Goal: Book appointment/travel/reservation

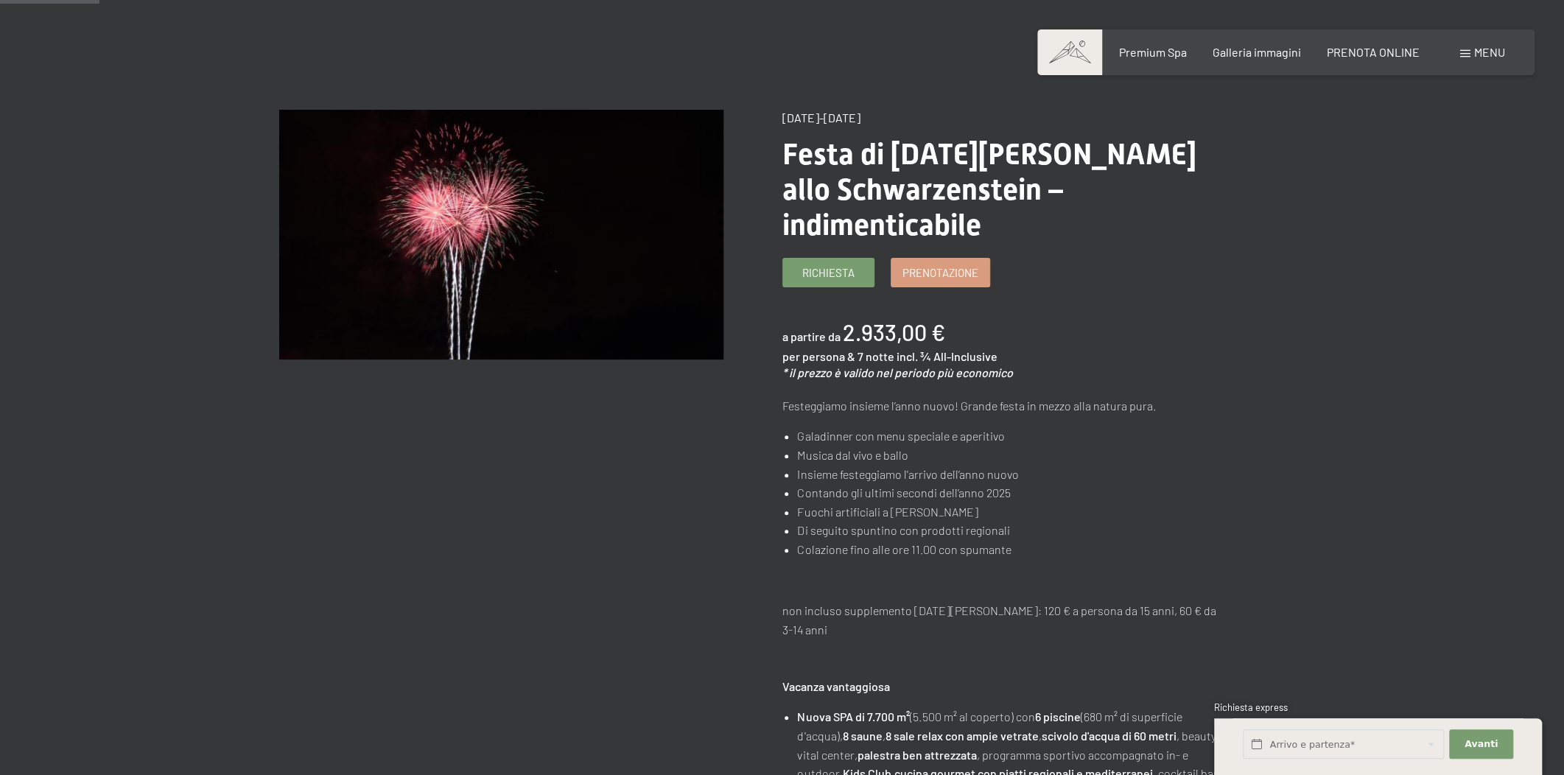
click at [1464, 48] on div "Menu" at bounding box center [1482, 52] width 45 height 16
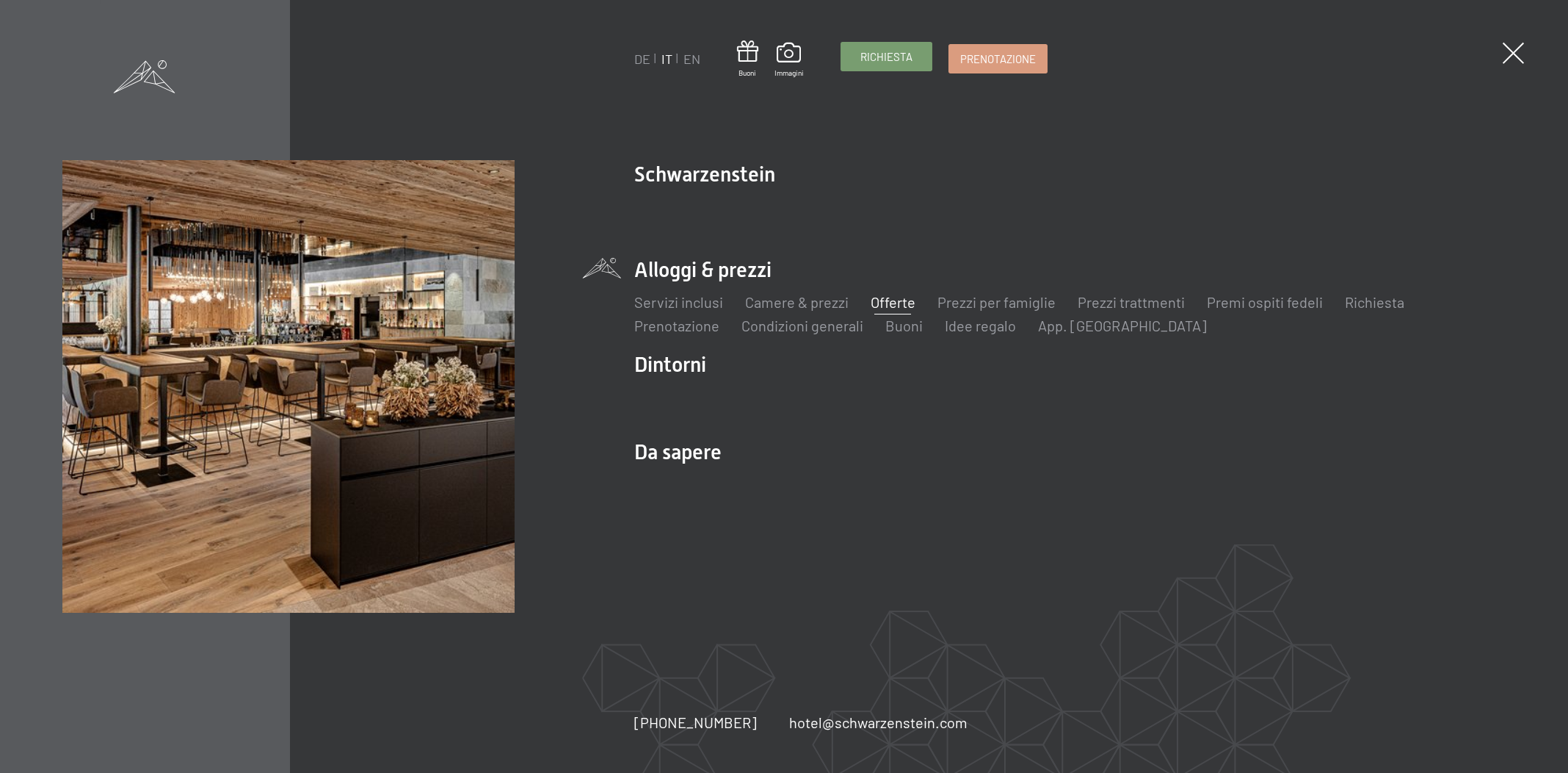
click at [866, 63] on span "Richiesta" at bounding box center [886, 56] width 52 height 15
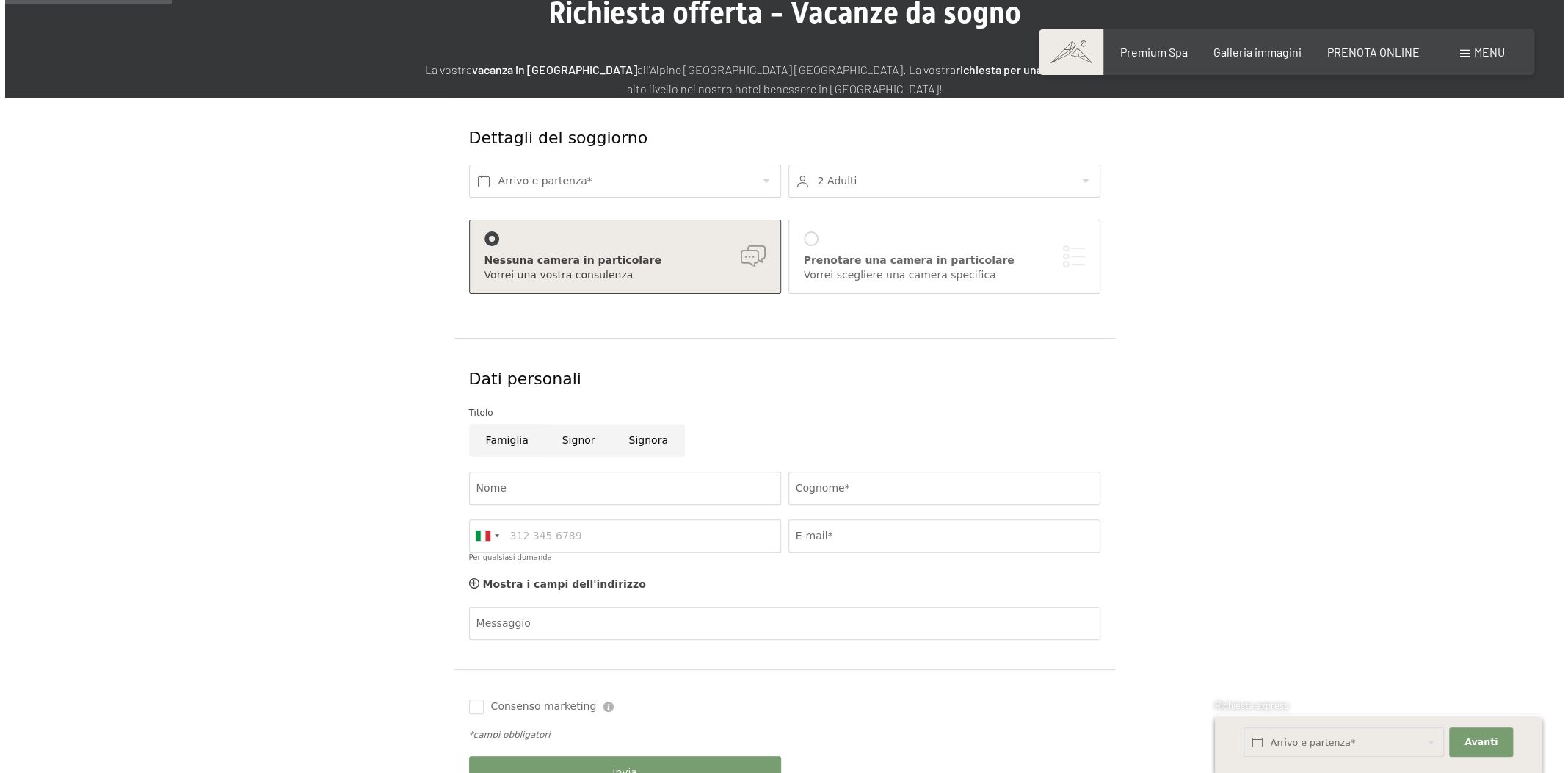
scroll to position [111, 0]
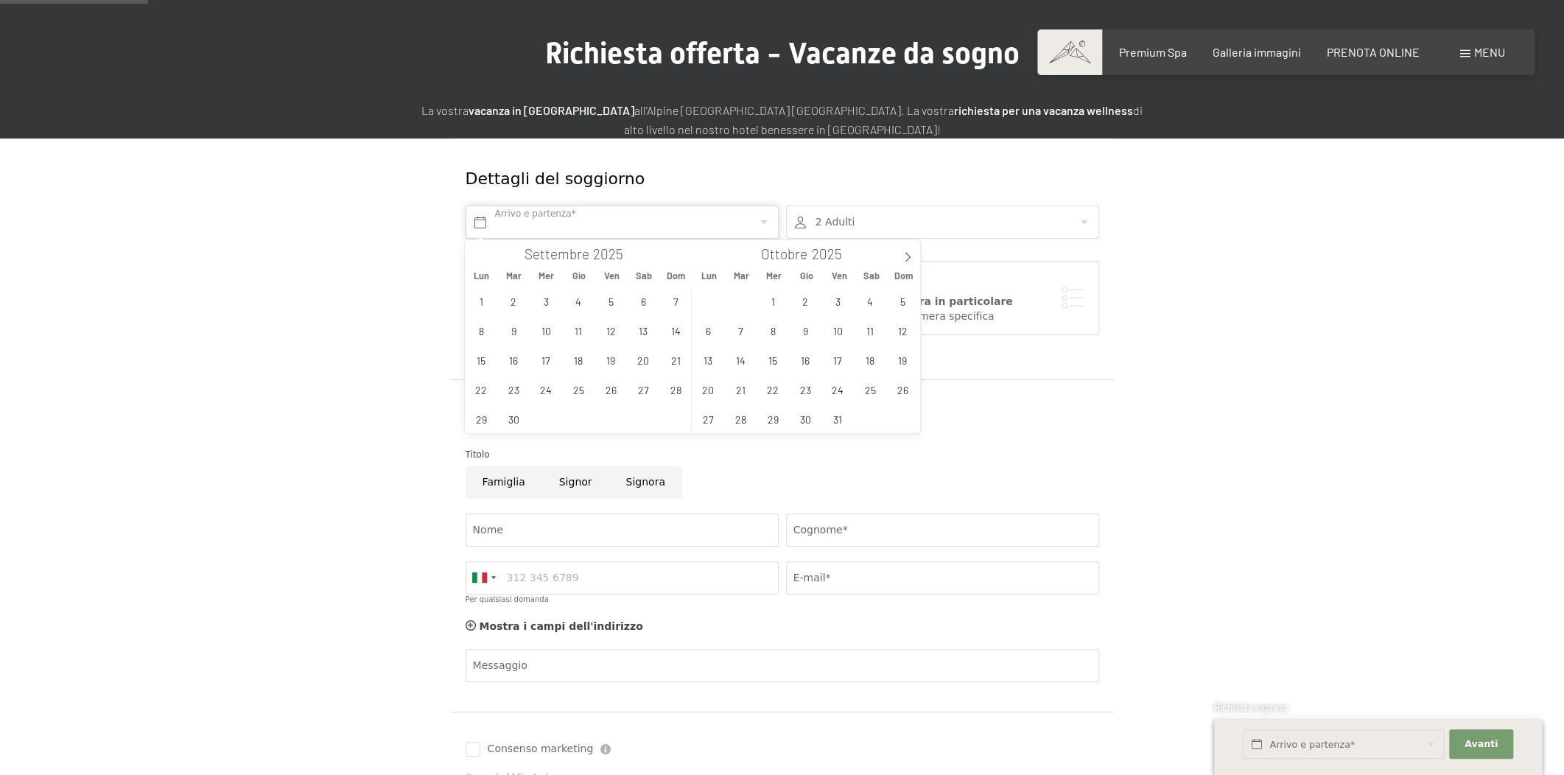
click at [481, 217] on input "text" at bounding box center [621, 221] width 313 height 33
click at [801, 393] on span "23" at bounding box center [805, 389] width 29 height 29
type input "Gio. 23/10/2025"
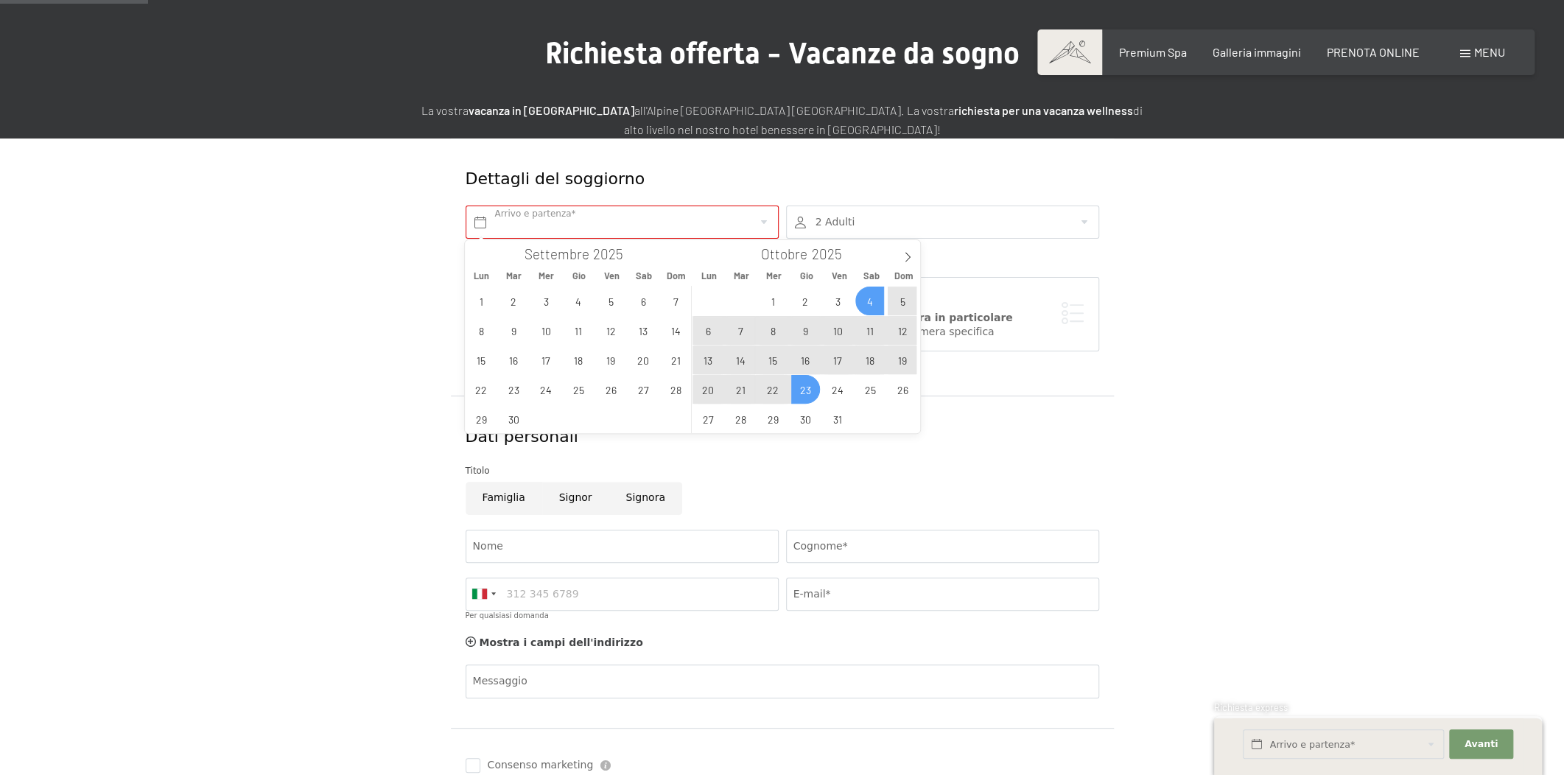
click at [857, 219] on div at bounding box center [942, 221] width 313 height 33
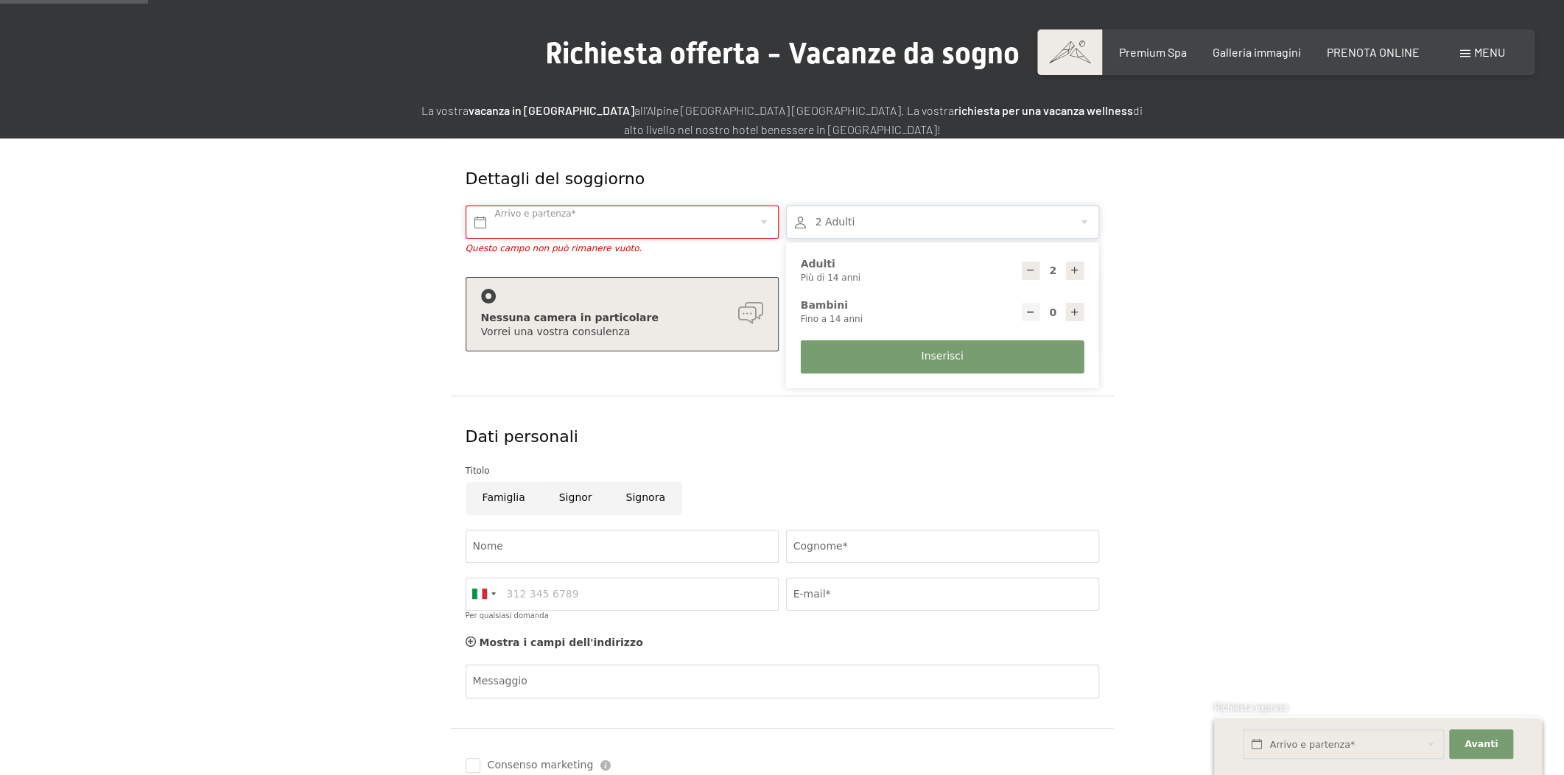
click at [586, 223] on input "text" at bounding box center [621, 221] width 313 height 33
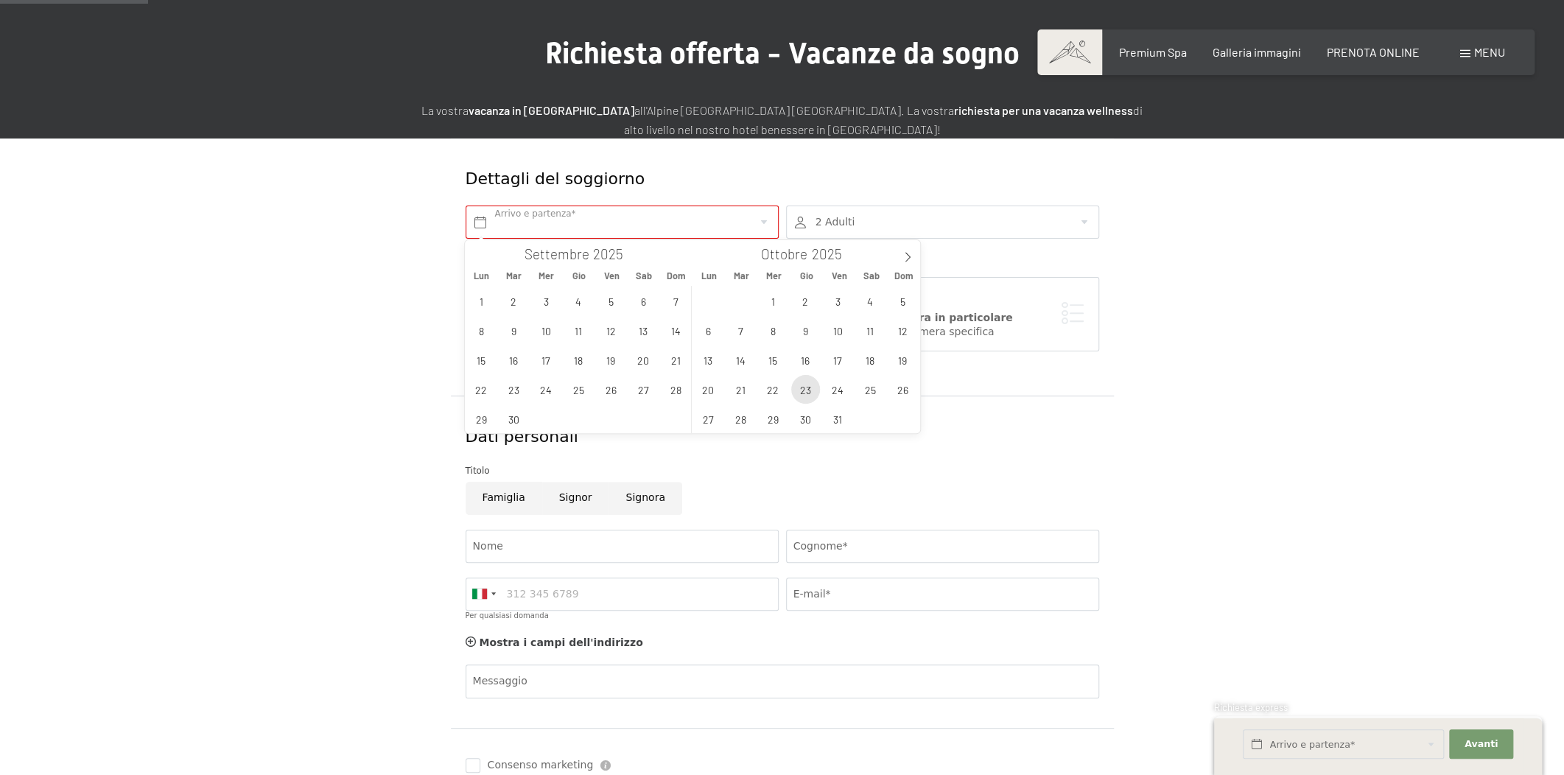
click at [801, 390] on span "23" at bounding box center [805, 389] width 29 height 29
click at [874, 391] on span "25" at bounding box center [869, 389] width 29 height 29
type input "Gio. 23/10/2025 - Sab. 25/10/2025"
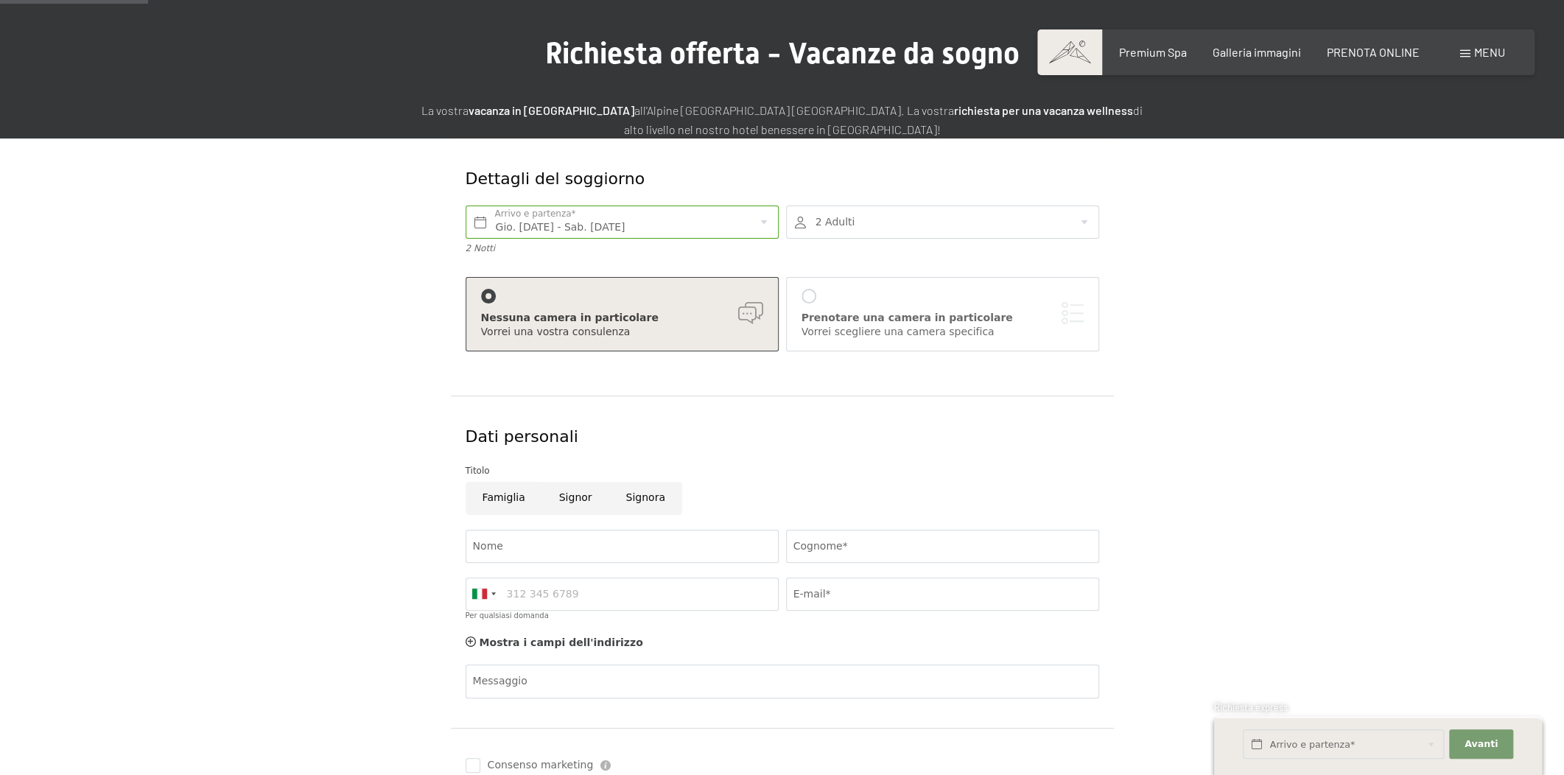
click at [823, 222] on div at bounding box center [942, 221] width 313 height 33
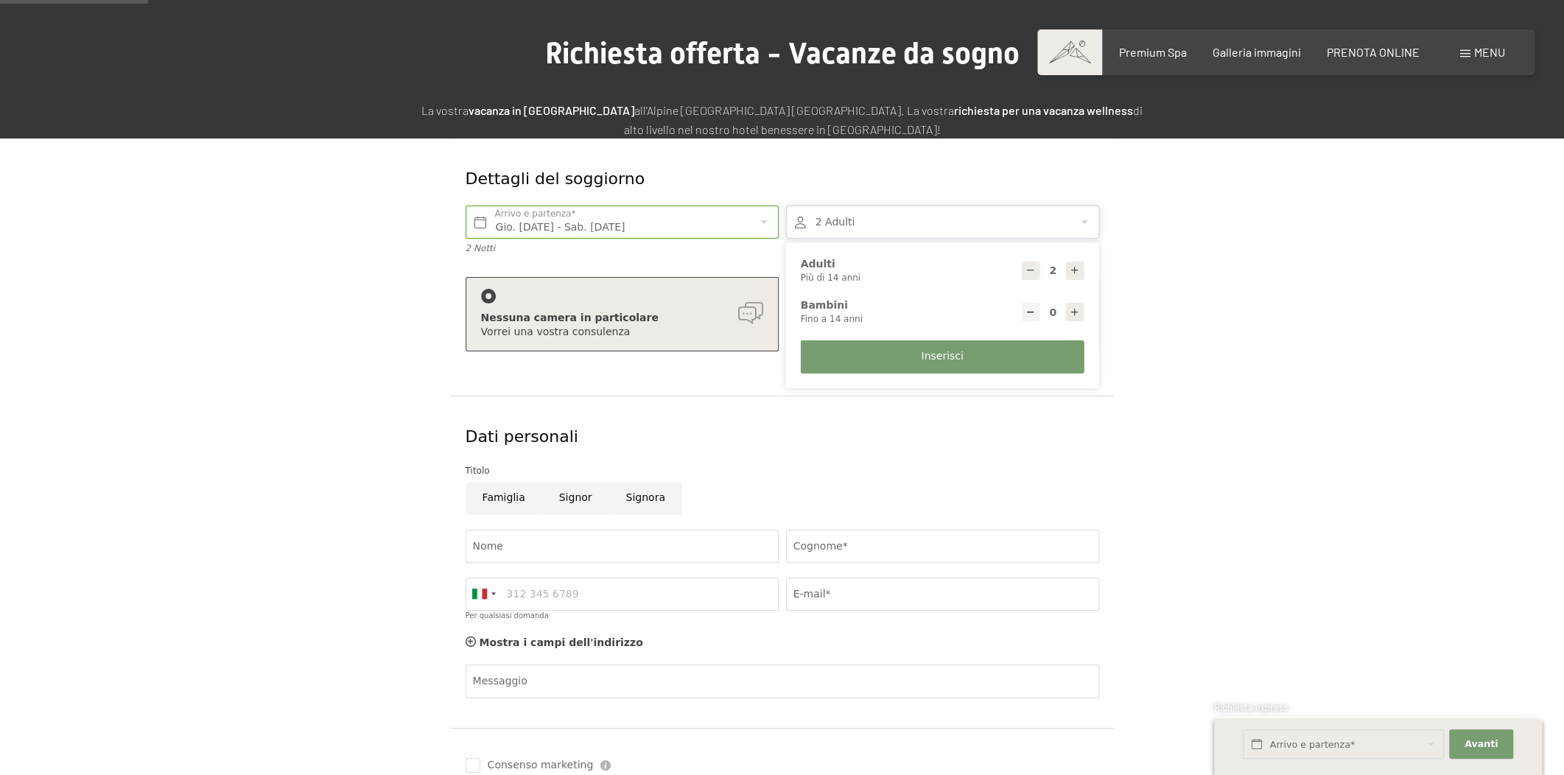
click at [1234, 176] on form "Dettagli del soggiorno Gio. 23/10/2025 - Sab. 25/10/2025 Arrivo e partenza* 2 N…" at bounding box center [781, 507] width 1005 height 739
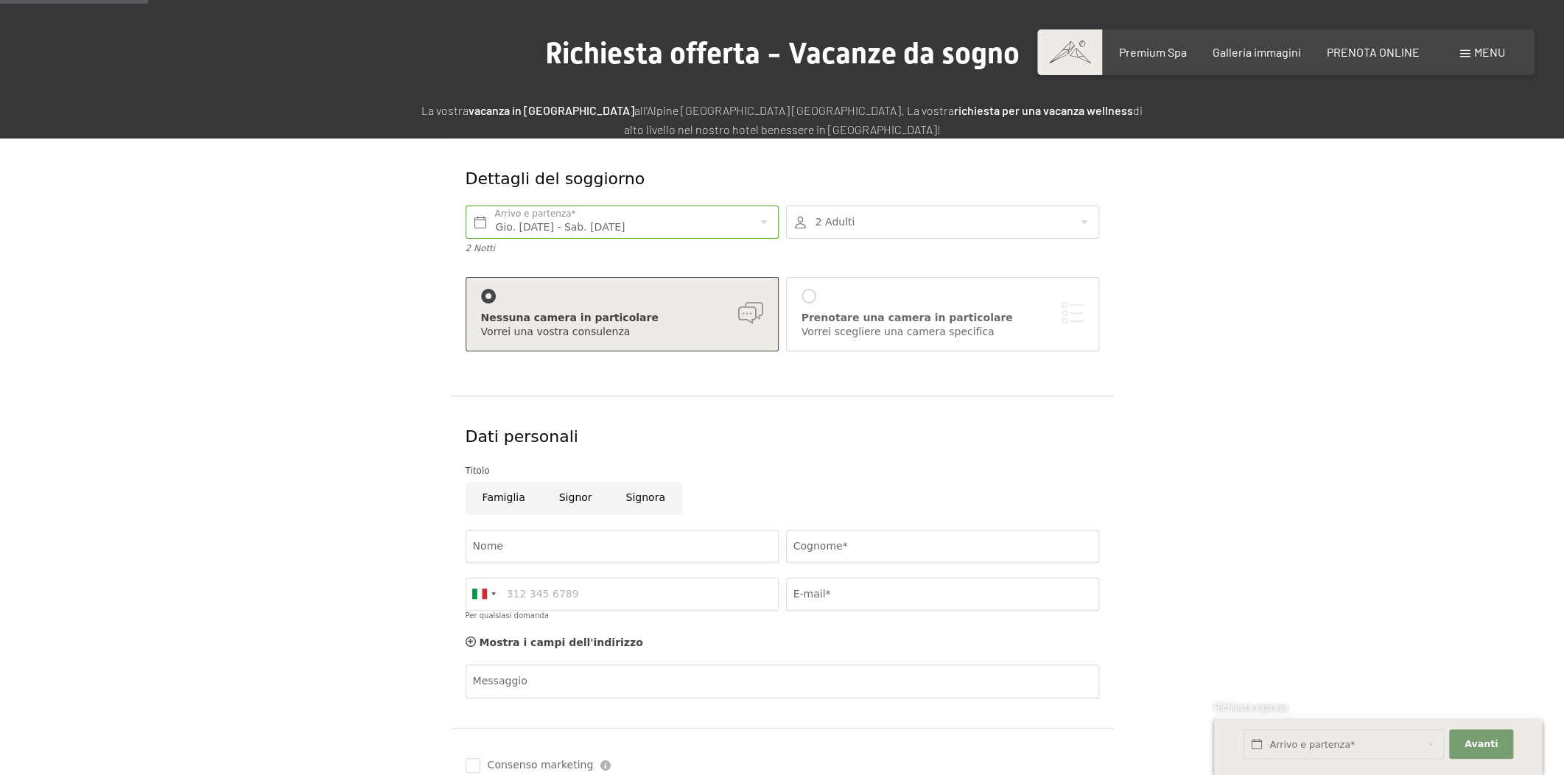
click at [1461, 52] on span at bounding box center [1465, 53] width 10 height 7
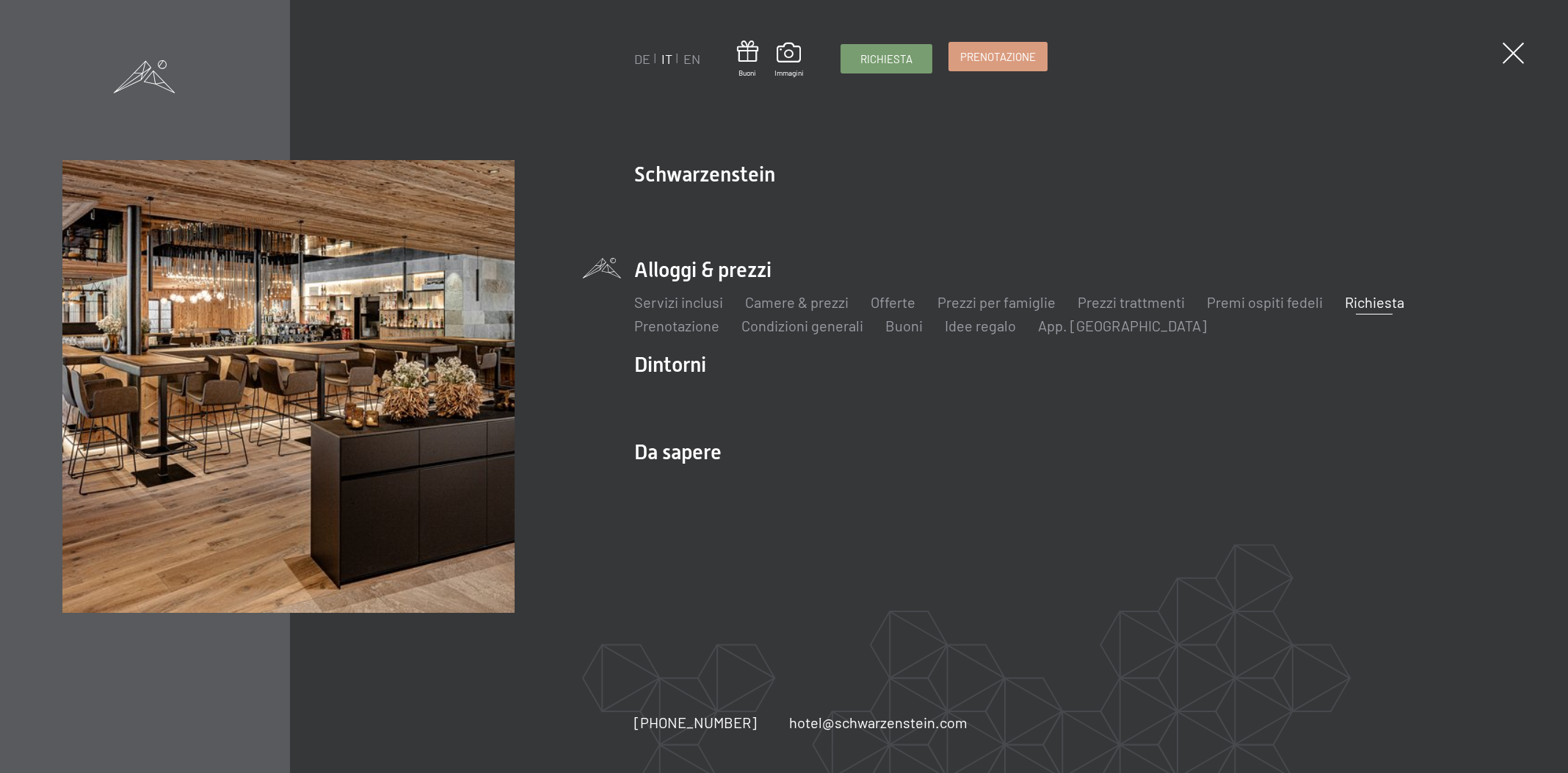
click at [973, 59] on span "Prenotazione" at bounding box center [998, 56] width 76 height 15
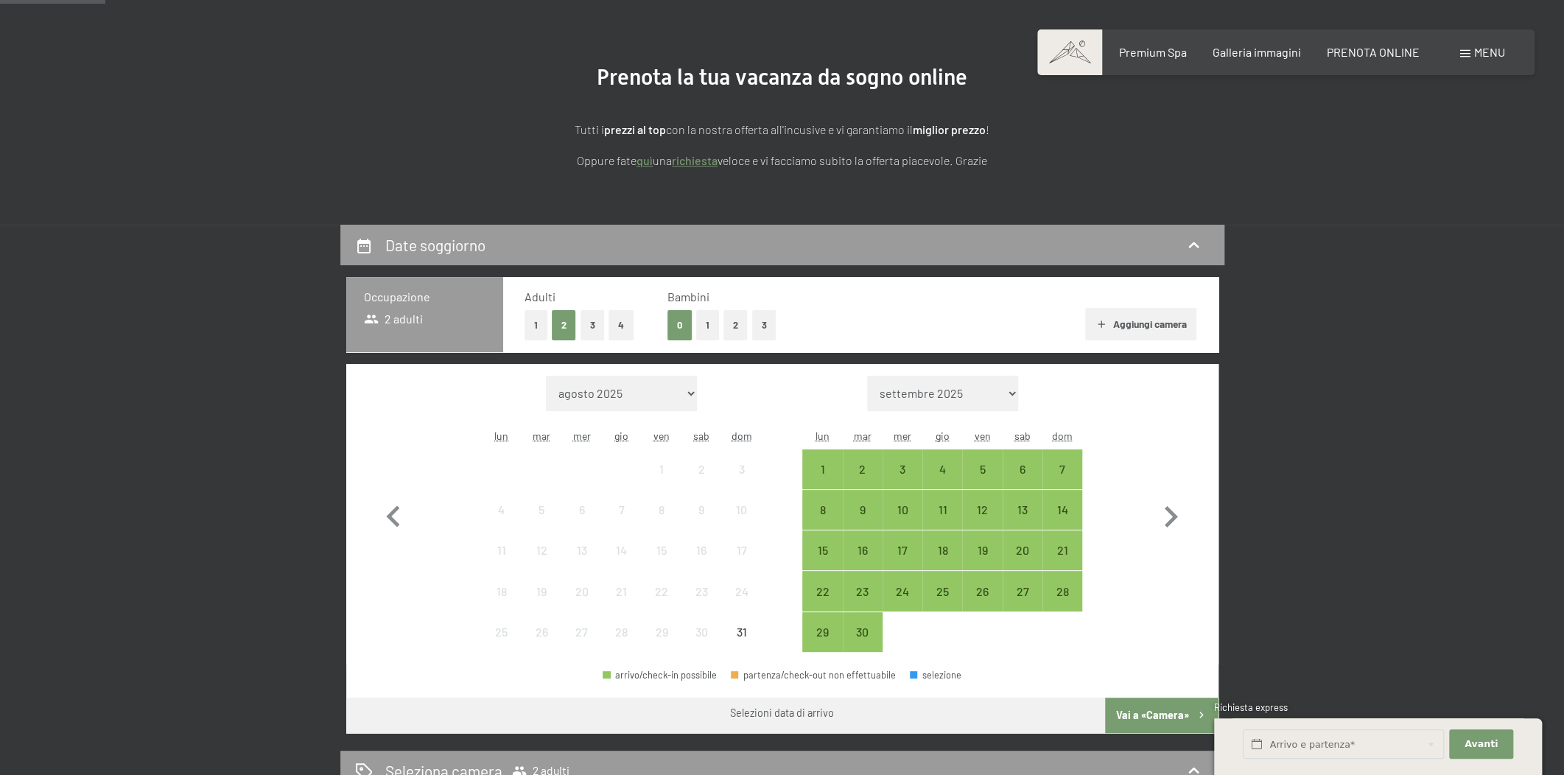
scroll to position [334, 0]
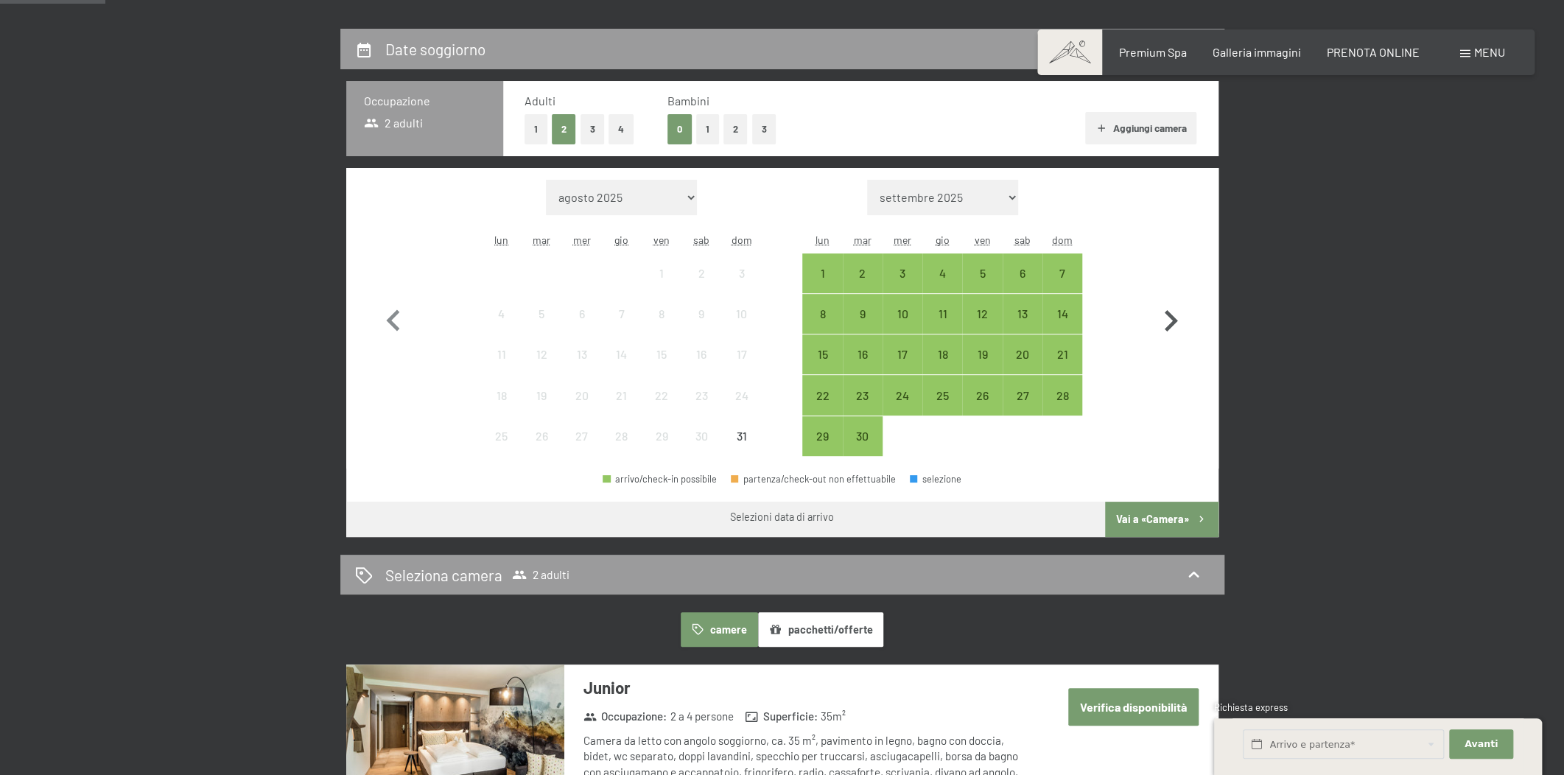
click at [1176, 322] on icon "button" at bounding box center [1170, 321] width 43 height 43
select select "[DATE]"
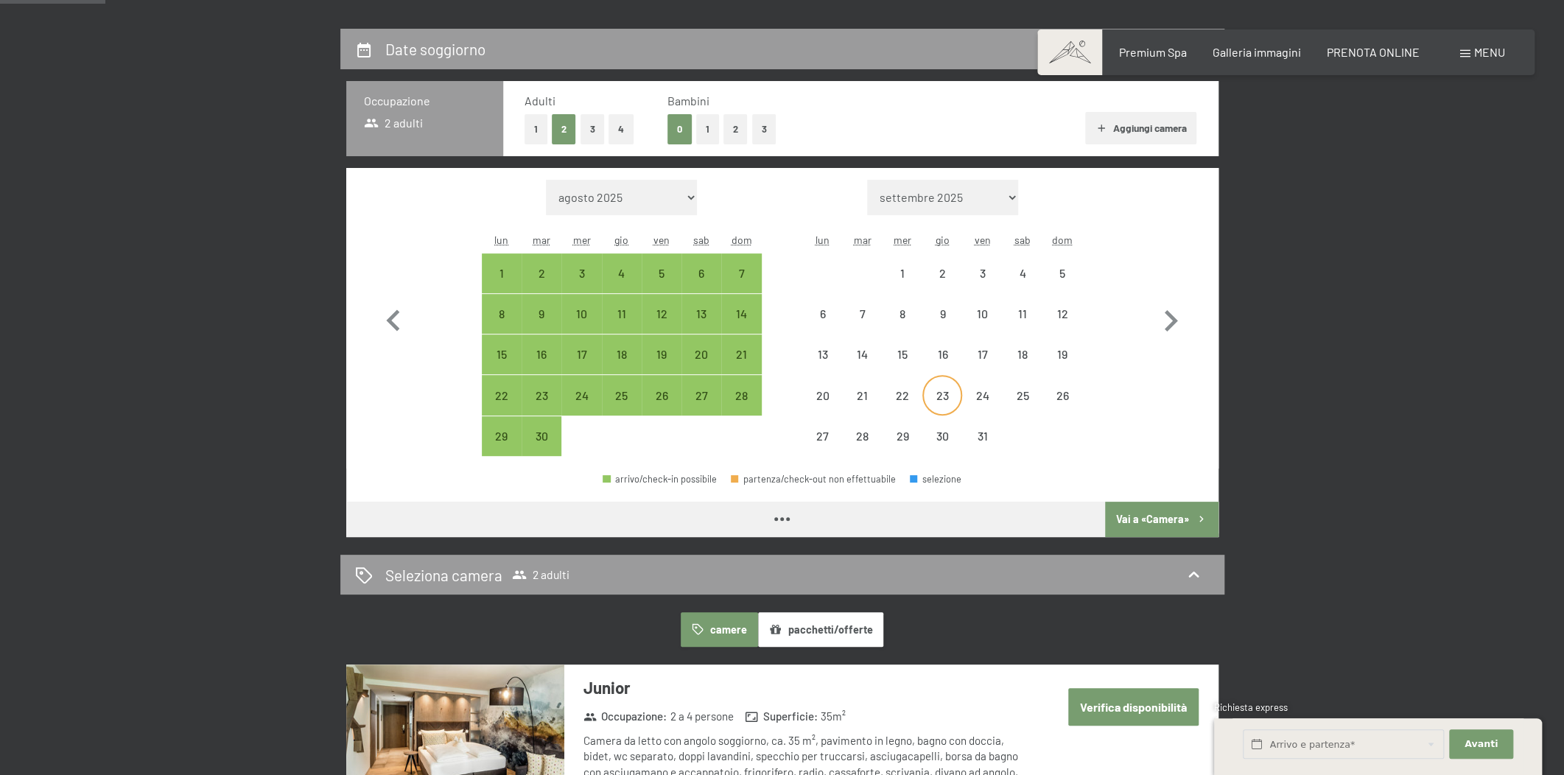
click at [949, 393] on div "23" at bounding box center [942, 408] width 37 height 37
select select "[DATE]"
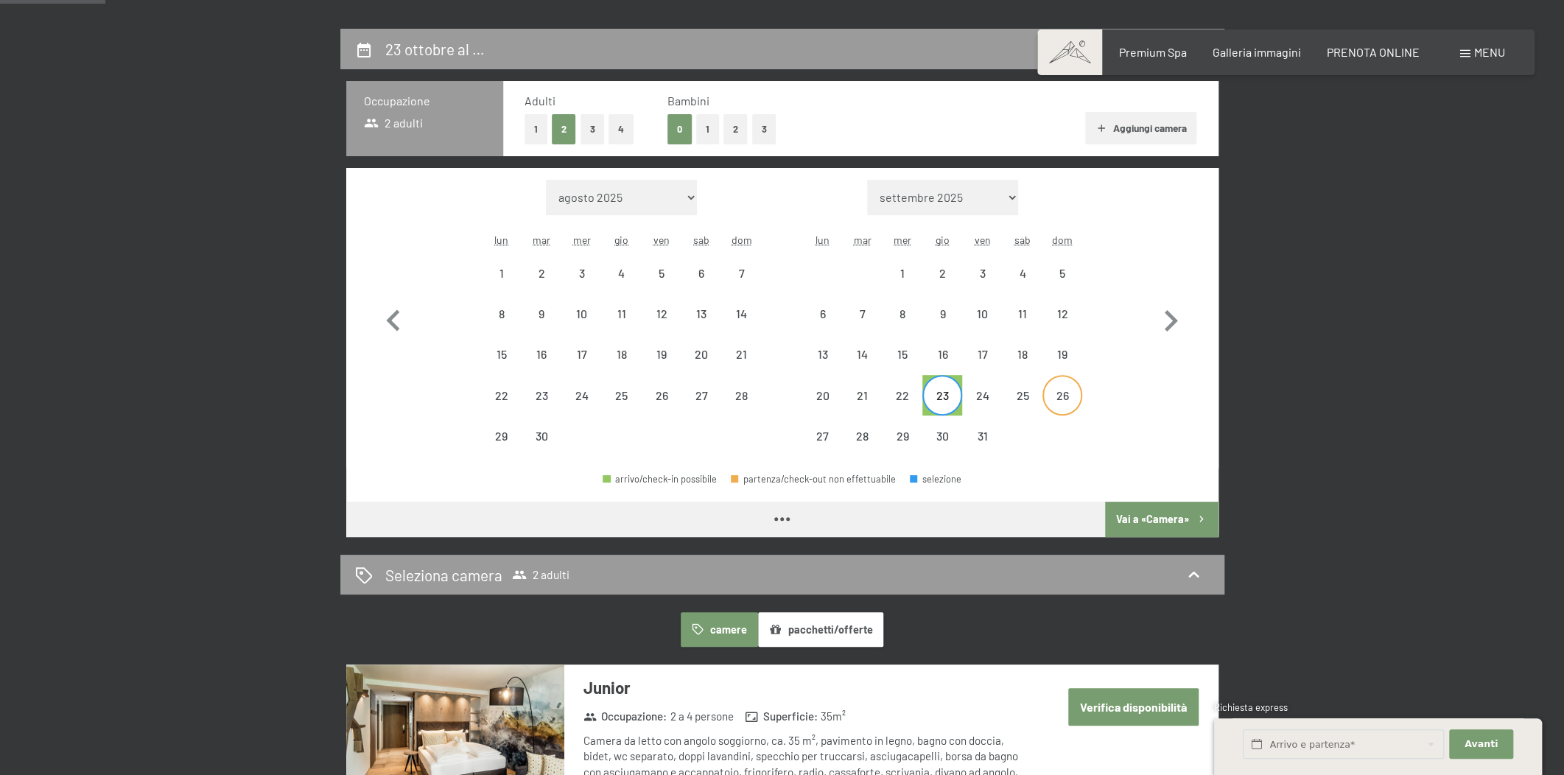
select select "[DATE]"
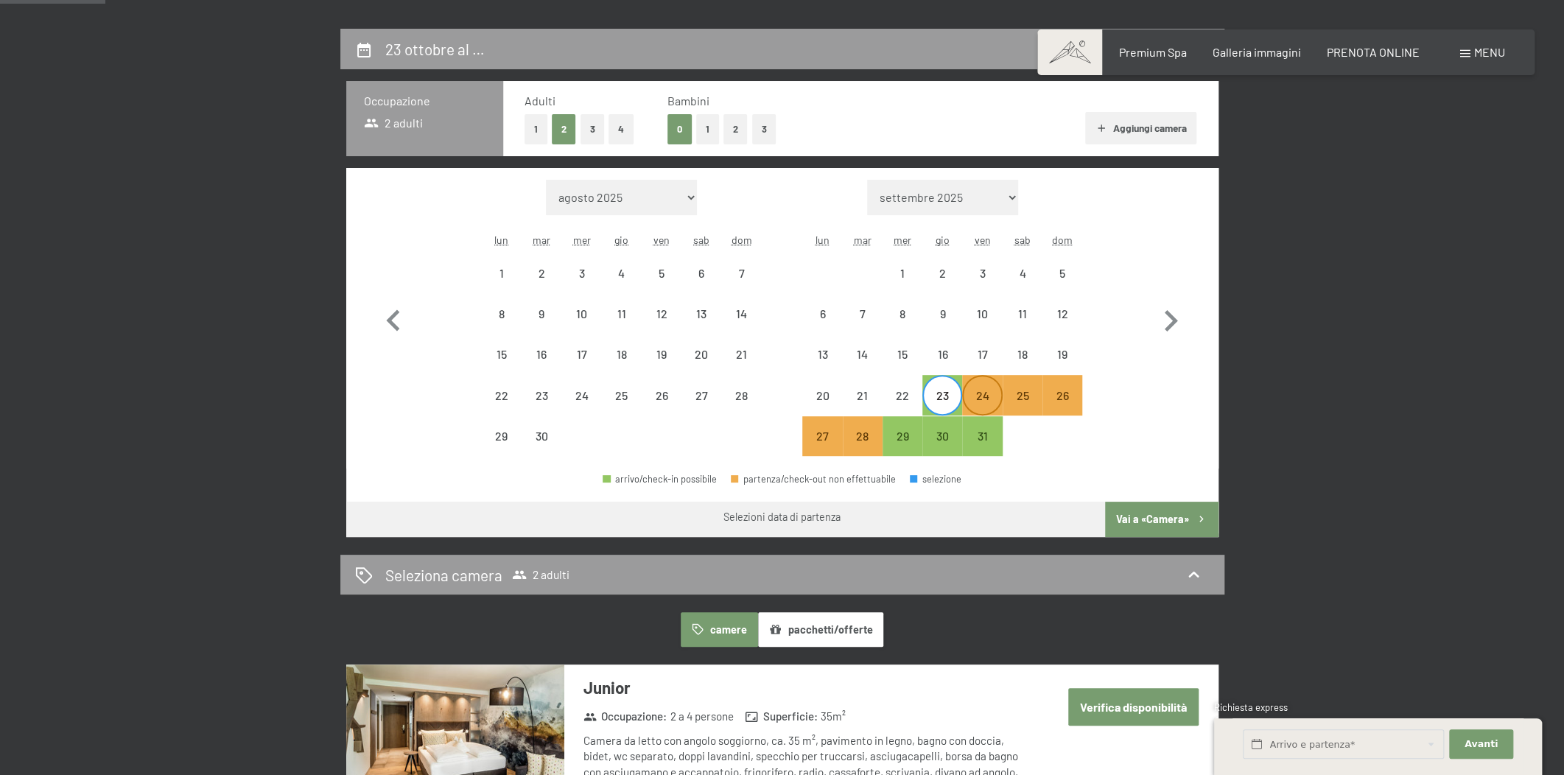
click at [971, 396] on div "24" at bounding box center [981, 408] width 37 height 37
select select "[DATE]"
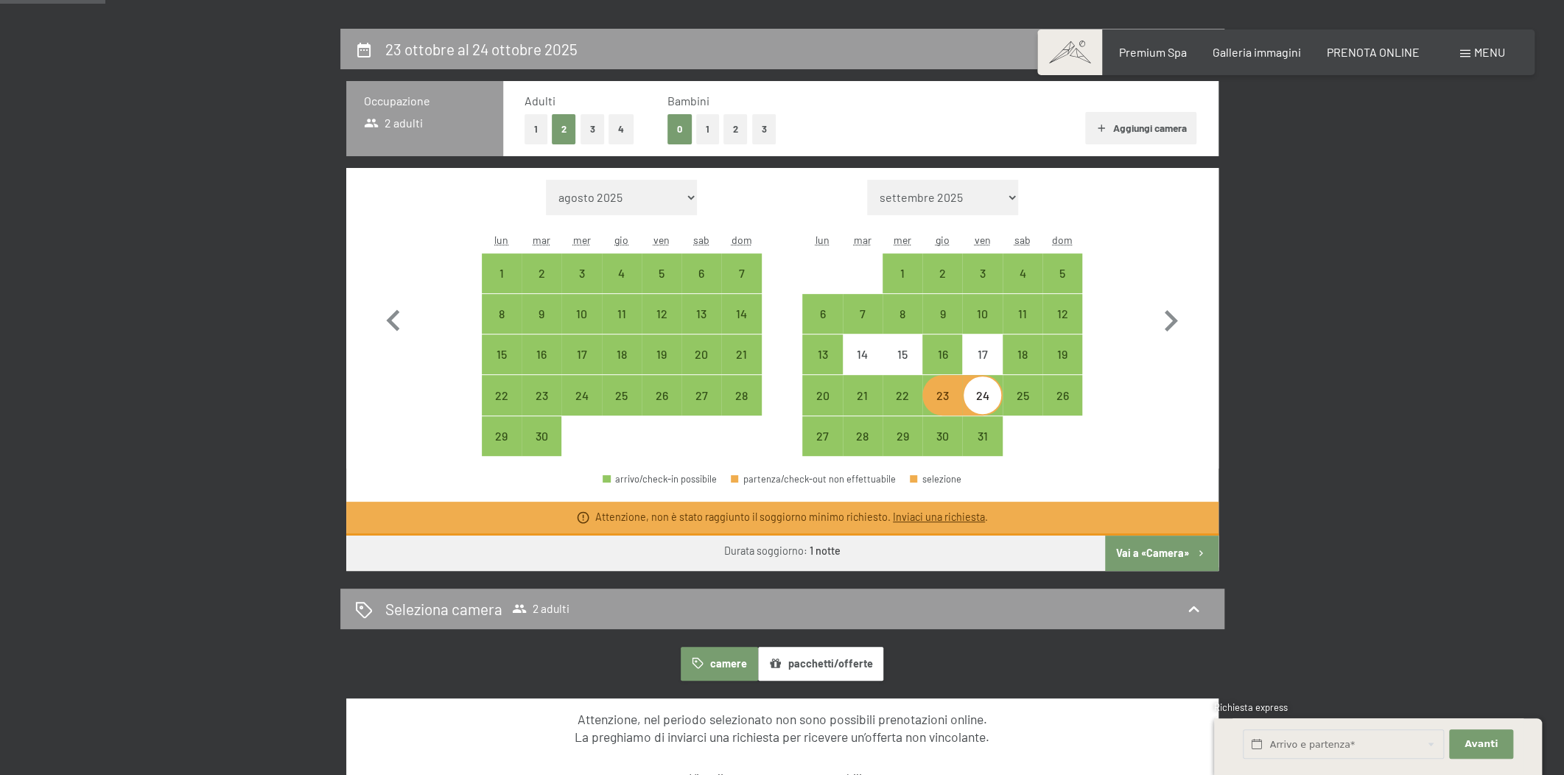
click at [983, 401] on div "24" at bounding box center [981, 408] width 37 height 37
select select "[DATE]"
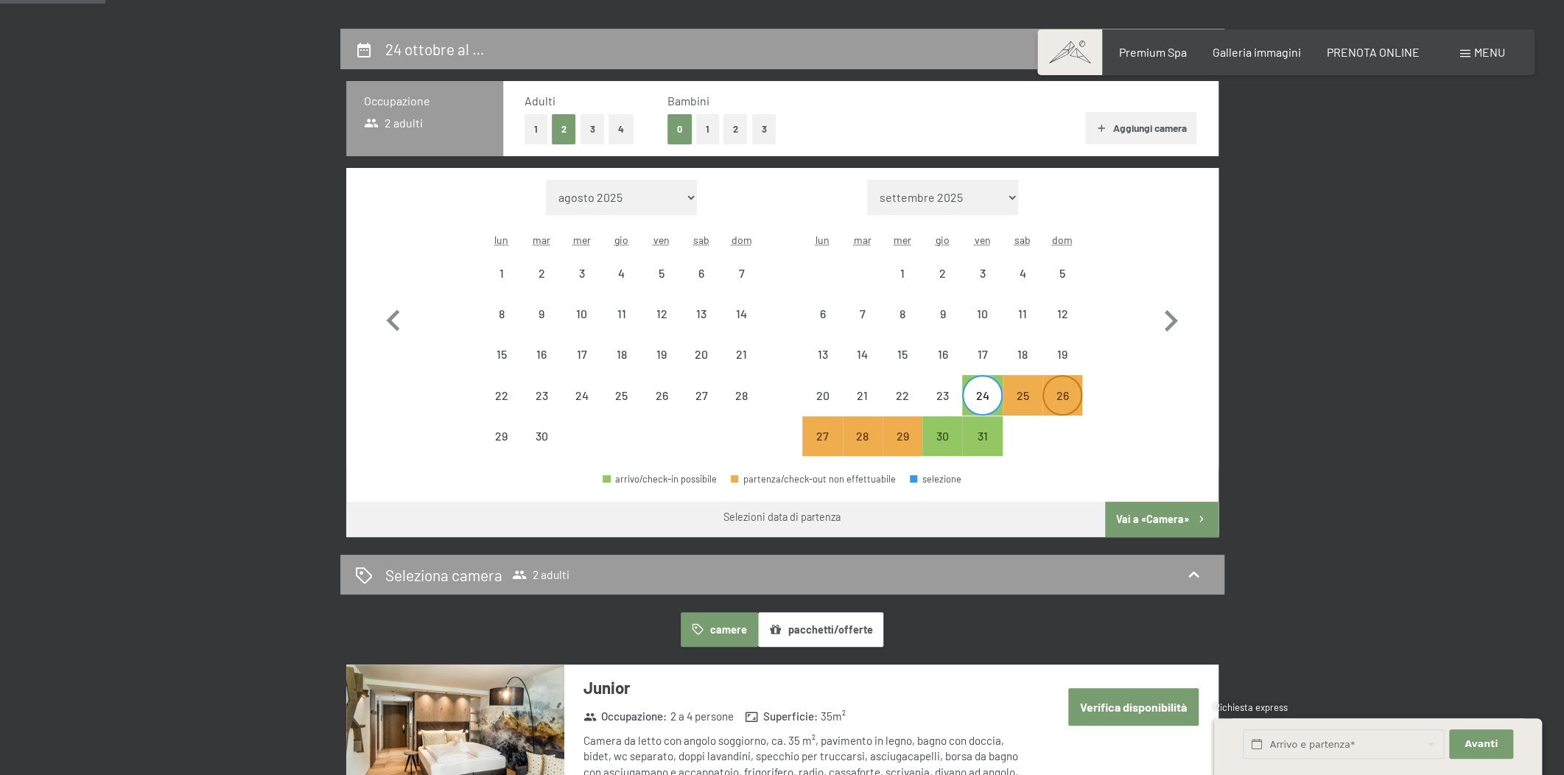
click at [1060, 394] on div "26" at bounding box center [1062, 408] width 37 height 37
select select "[DATE]"
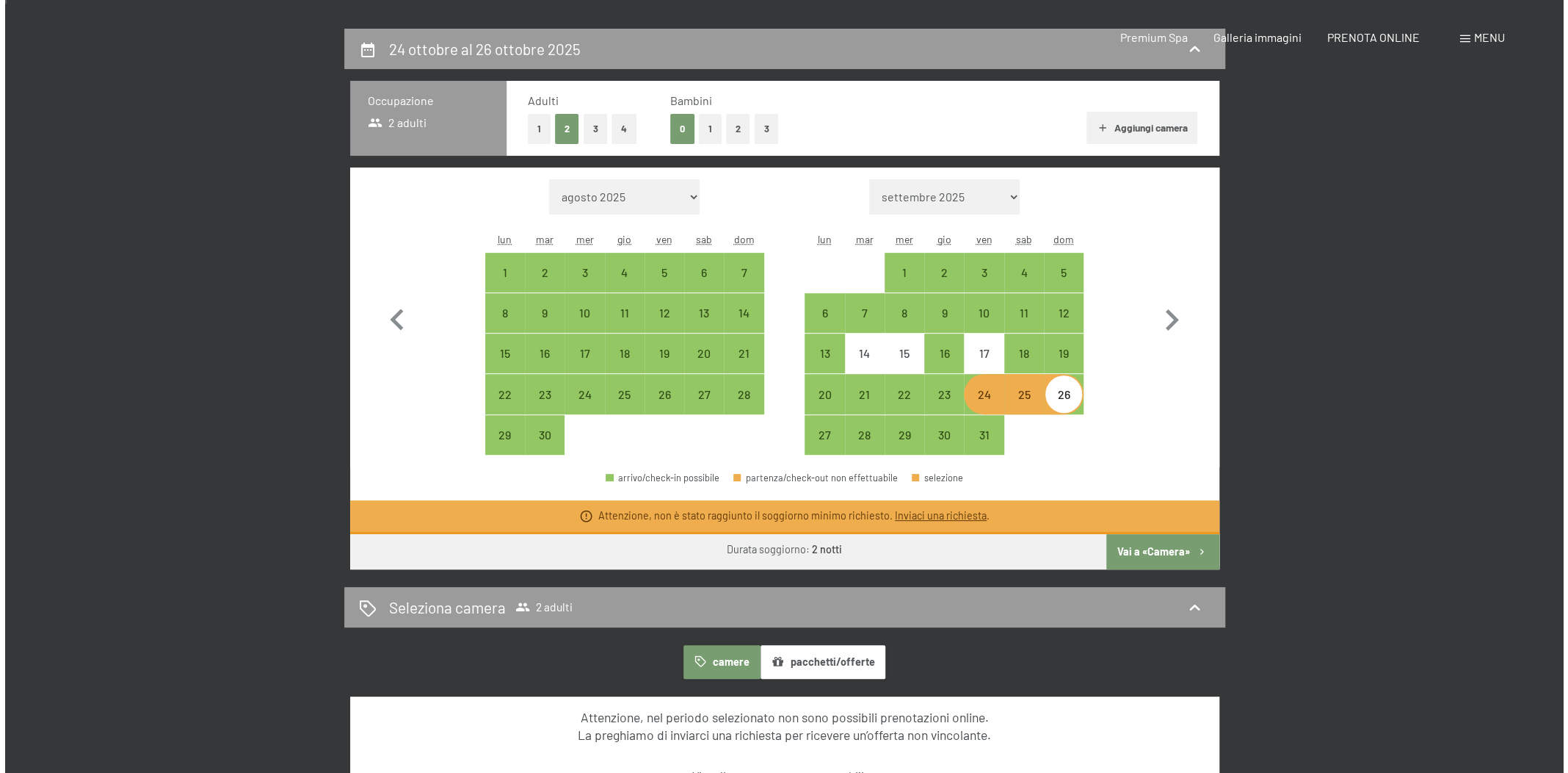
scroll to position [0, 0]
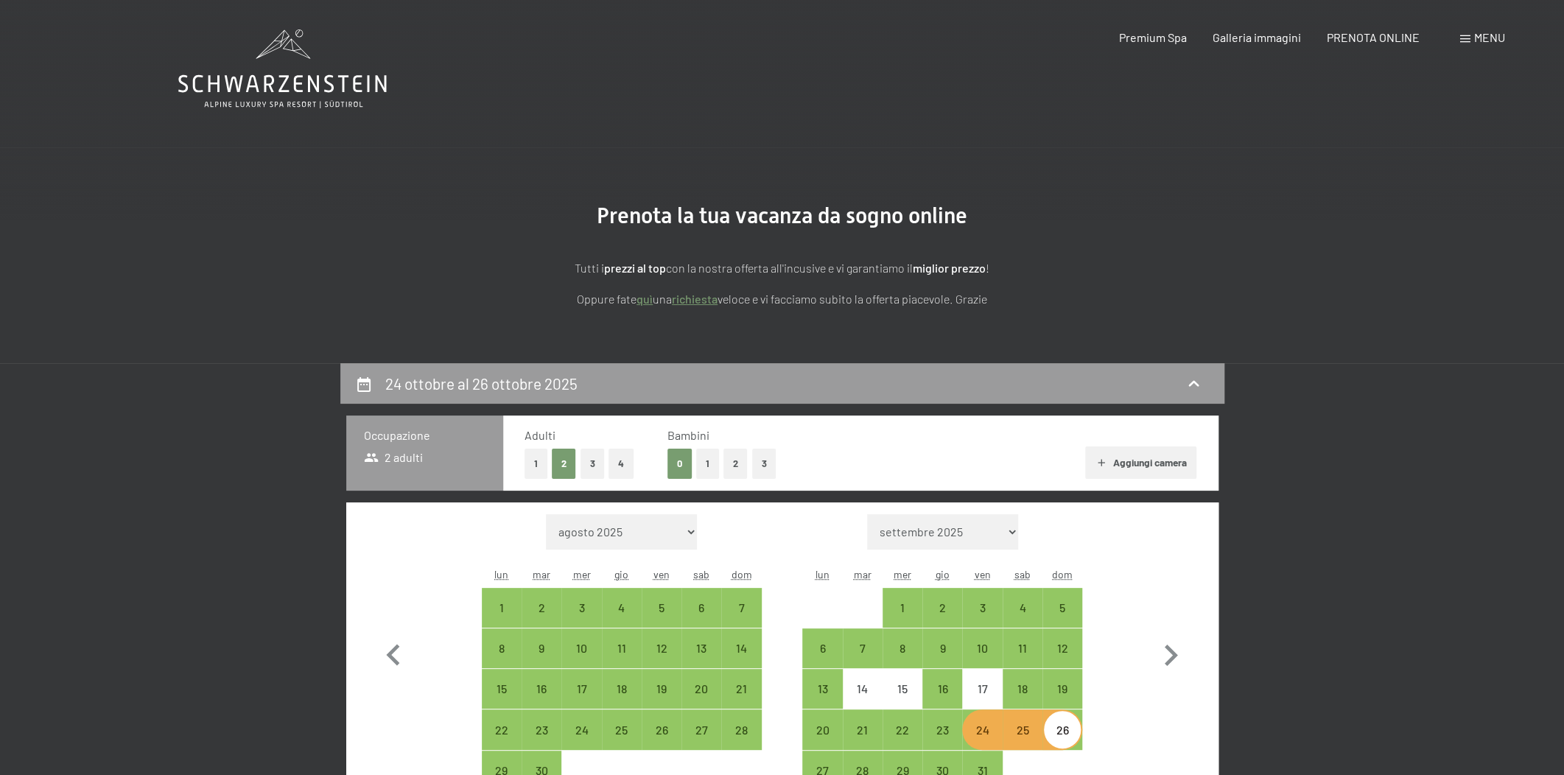
click at [1460, 32] on div "Menu" at bounding box center [1482, 37] width 45 height 16
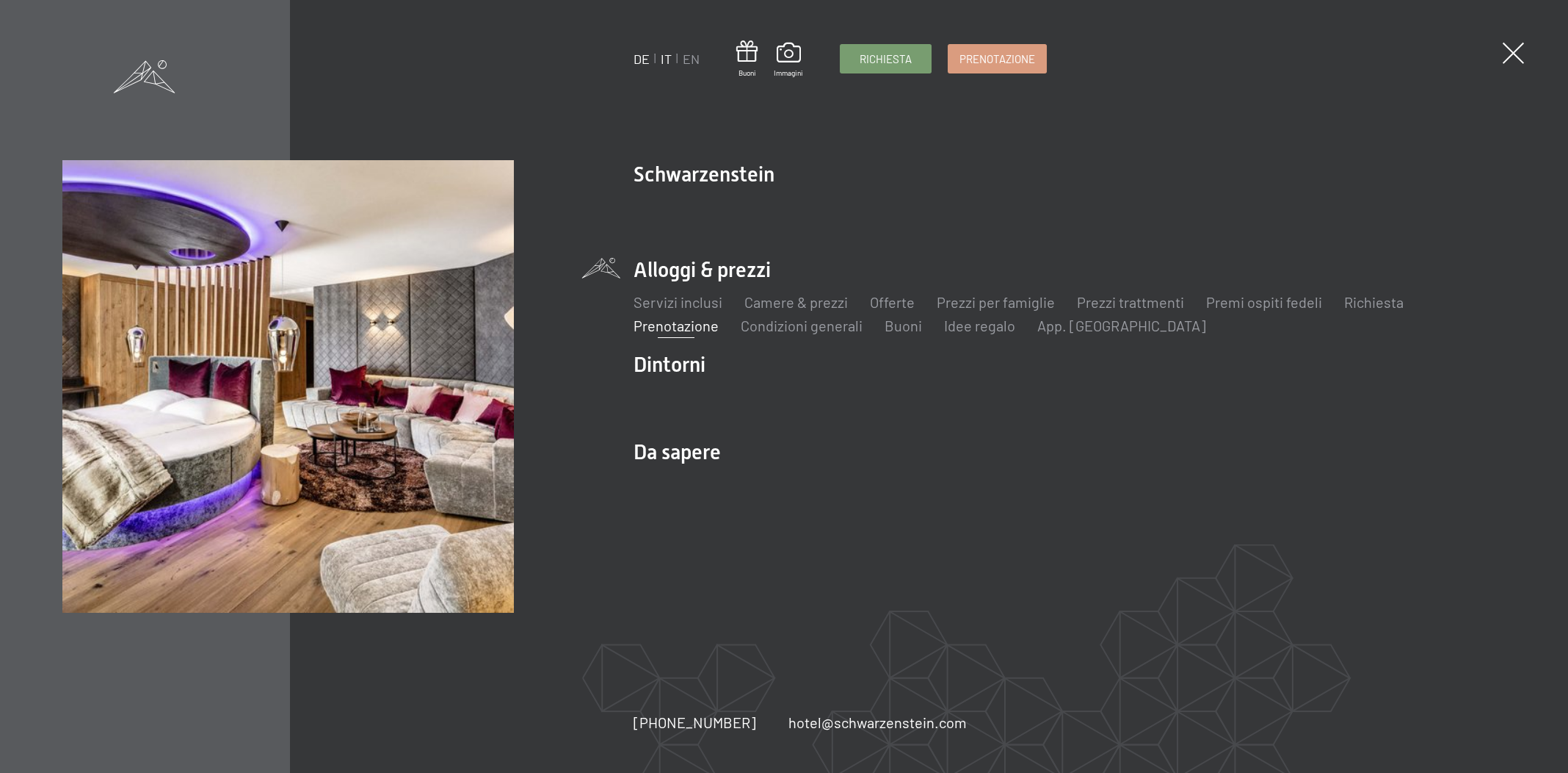
click at [646, 62] on link "DE" at bounding box center [642, 59] width 16 height 16
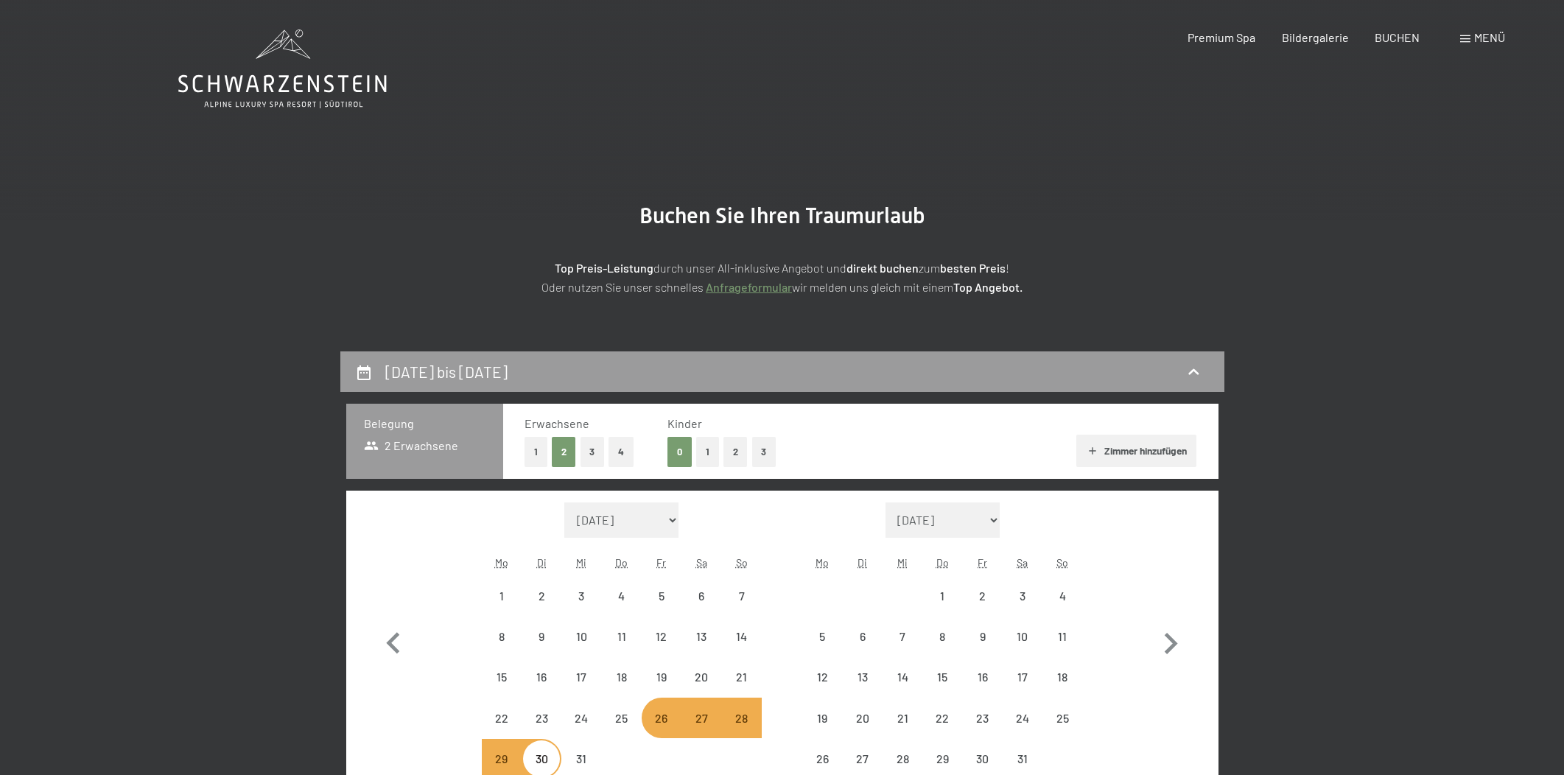
select select "2025-12-01"
select select "2026-01-01"
select select "2025-12-01"
select select "2026-01-01"
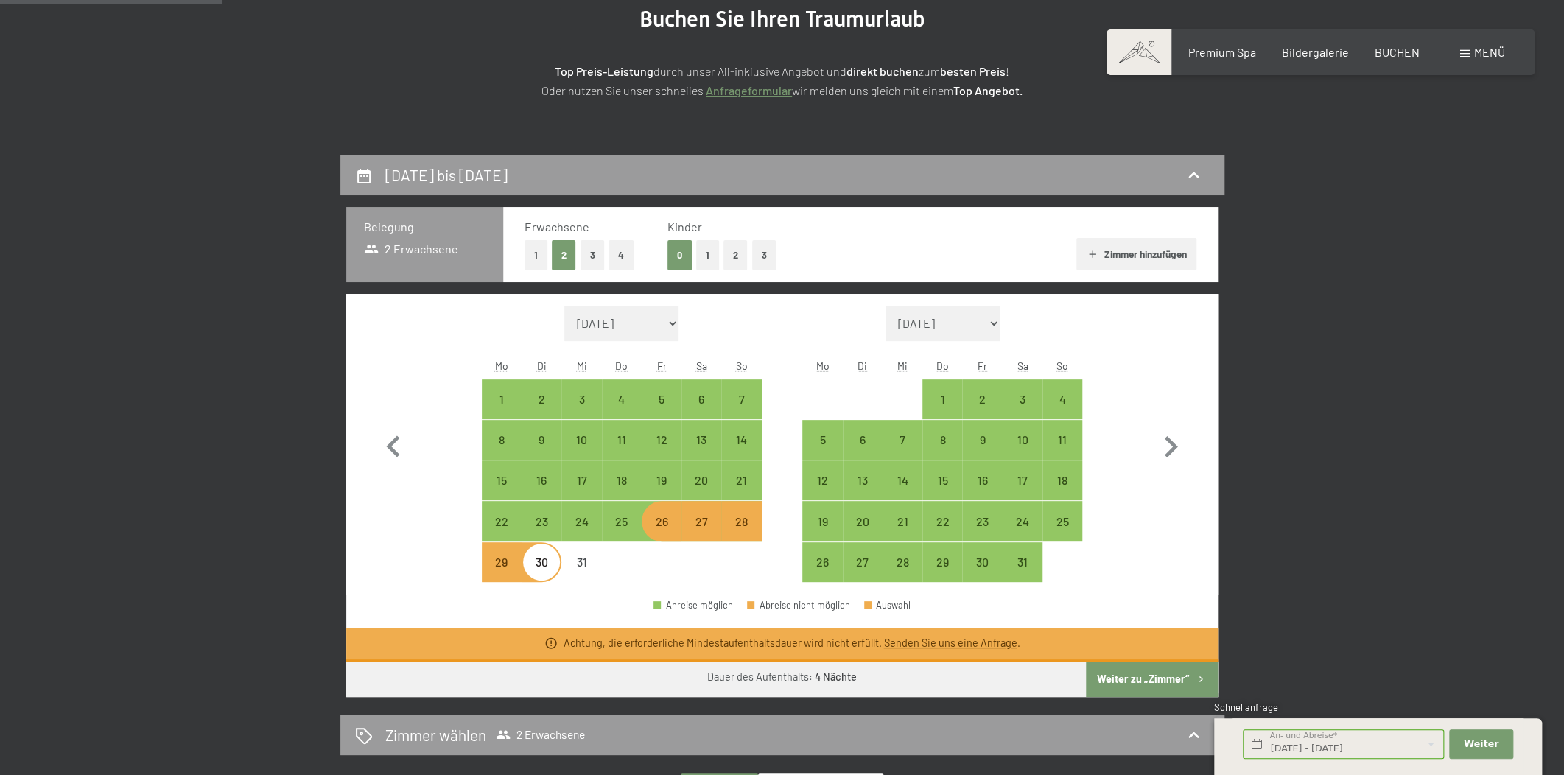
scroll to position [222, 0]
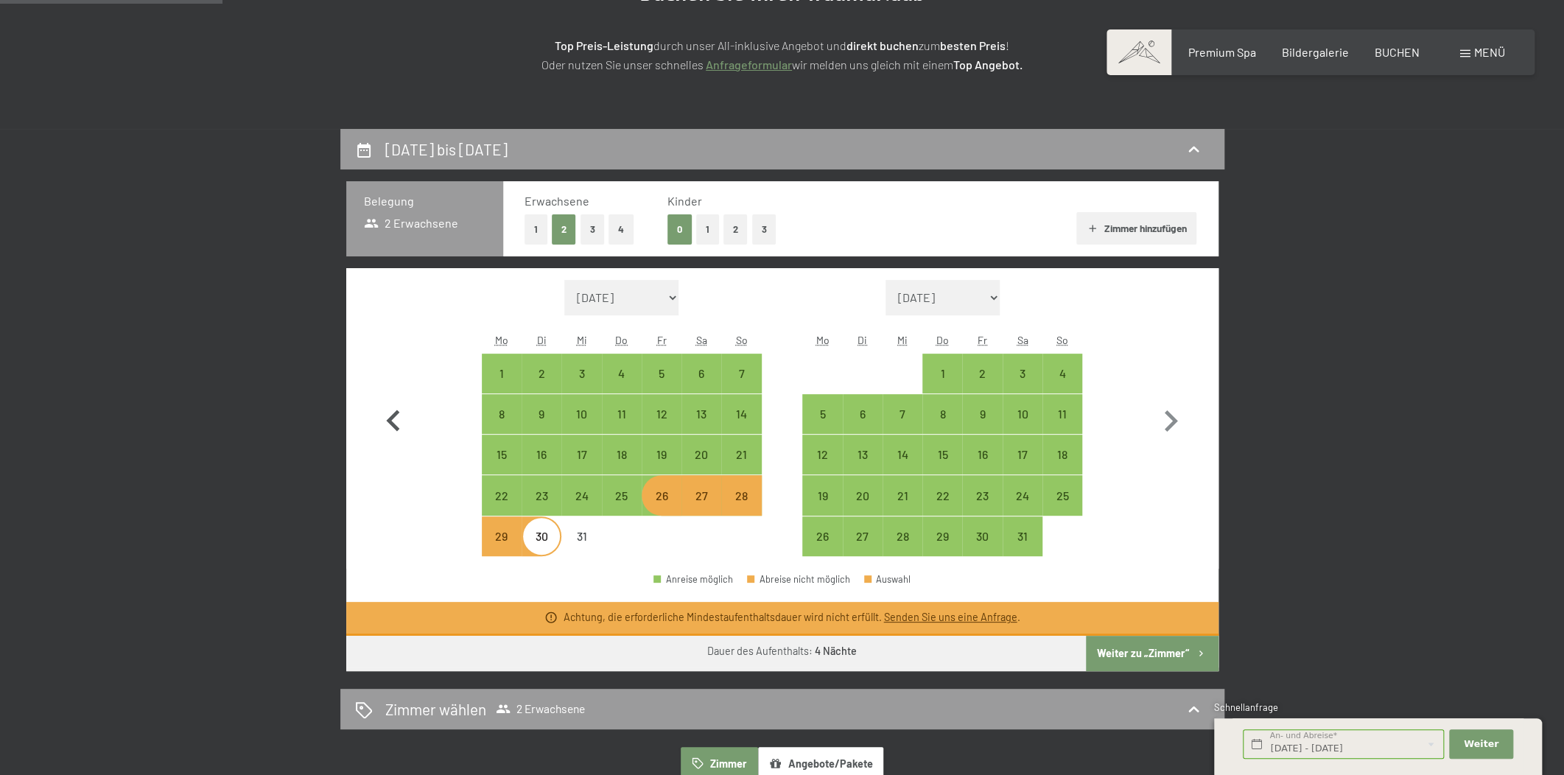
click at [382, 420] on icon "button" at bounding box center [393, 421] width 43 height 43
select select "2025-11-01"
select select "2025-12-01"
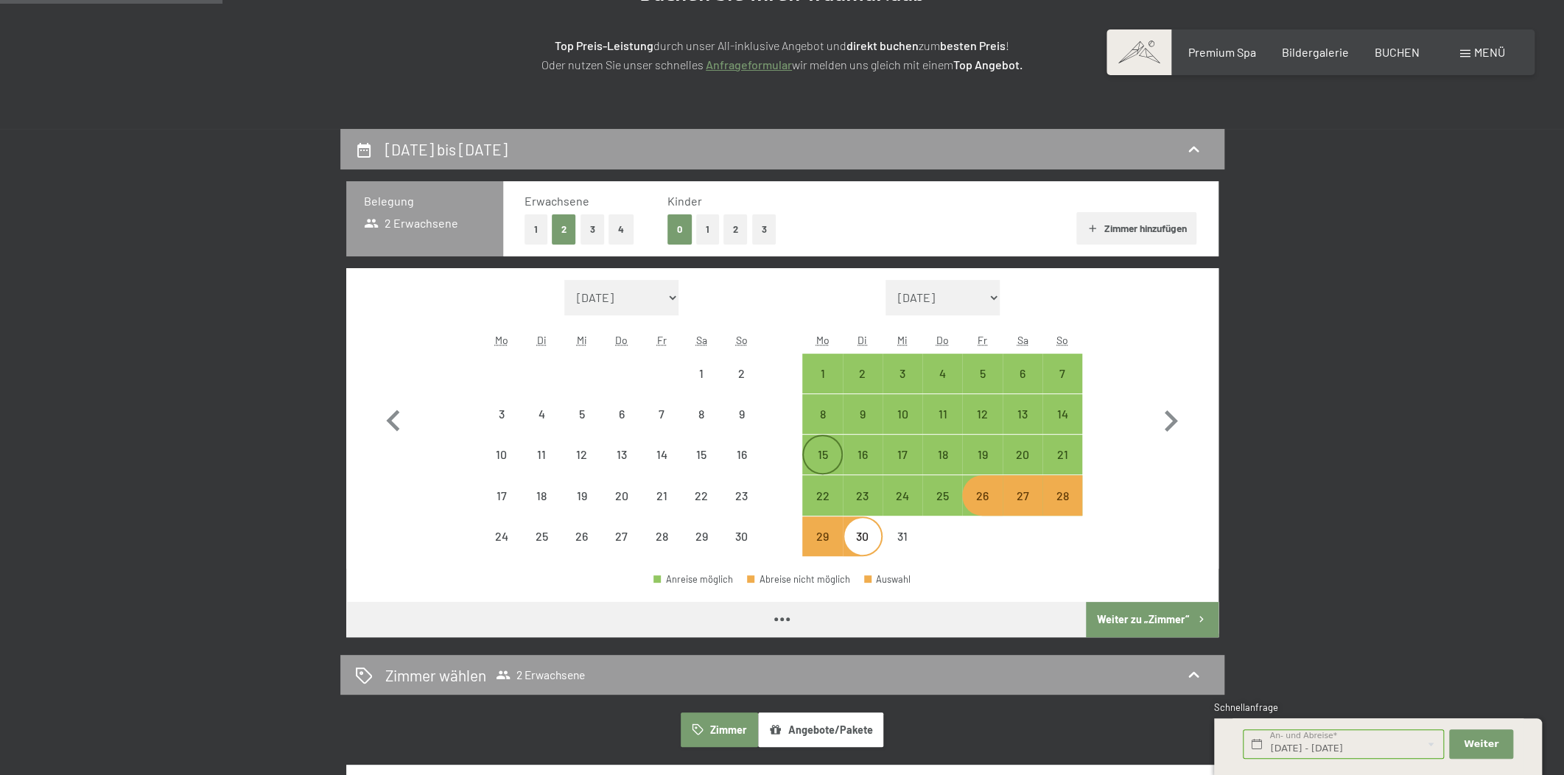
select select "2025-11-01"
select select "2025-12-01"
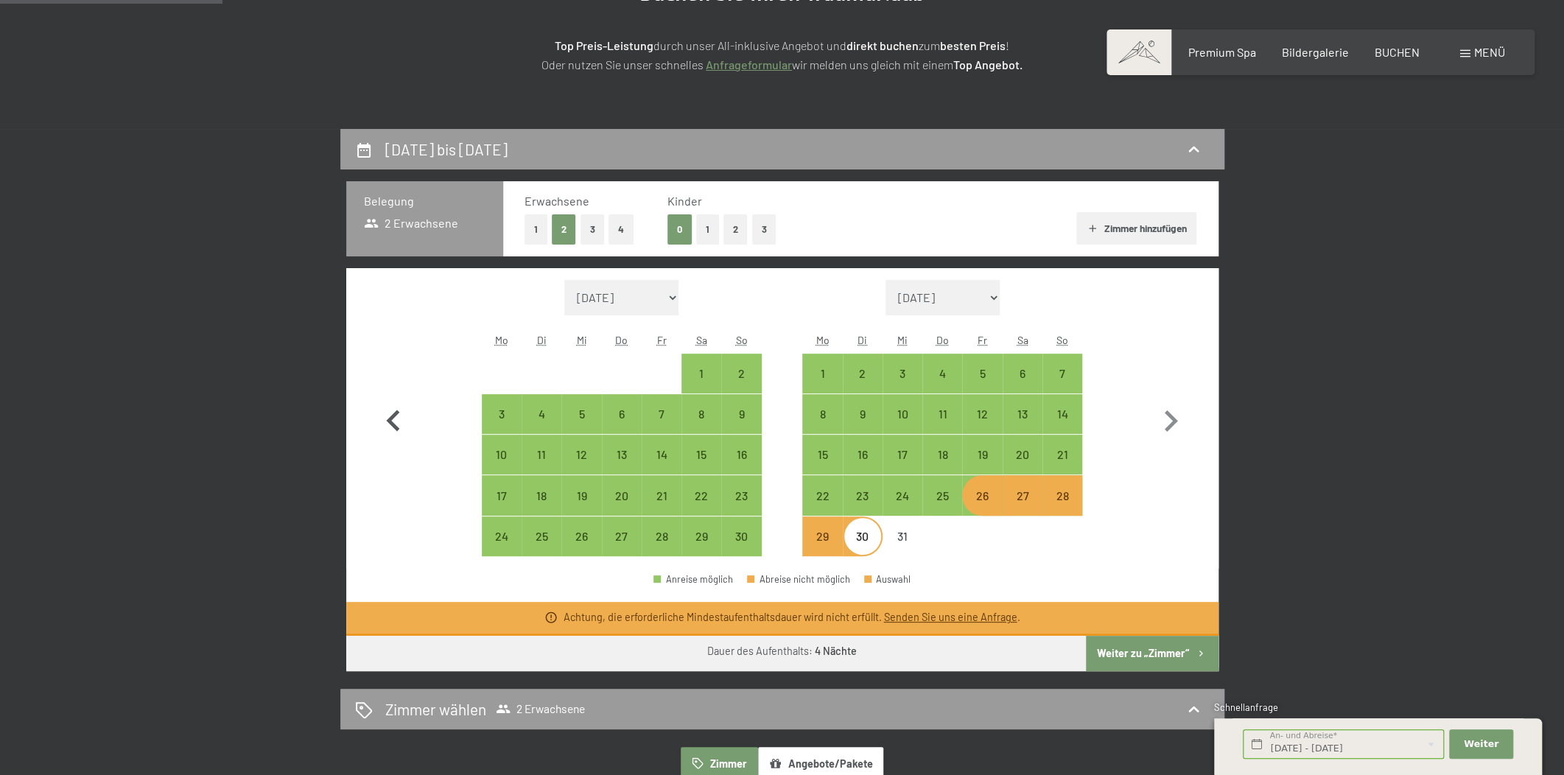
click at [397, 419] on icon "button" at bounding box center [393, 421] width 43 height 43
select select "[DATE]"
select select "2025-11-01"
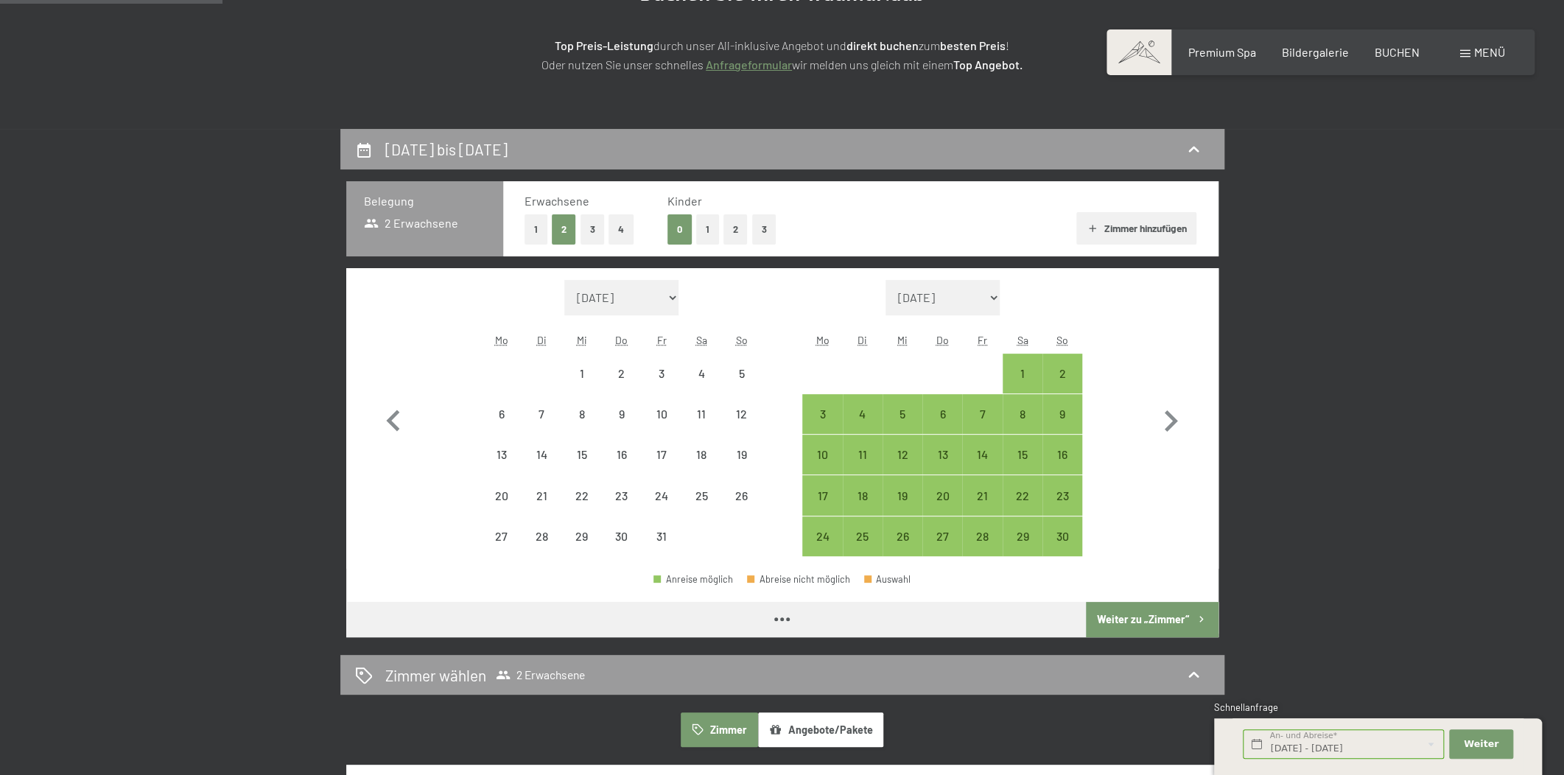
select select "[DATE]"
select select "2025-11-01"
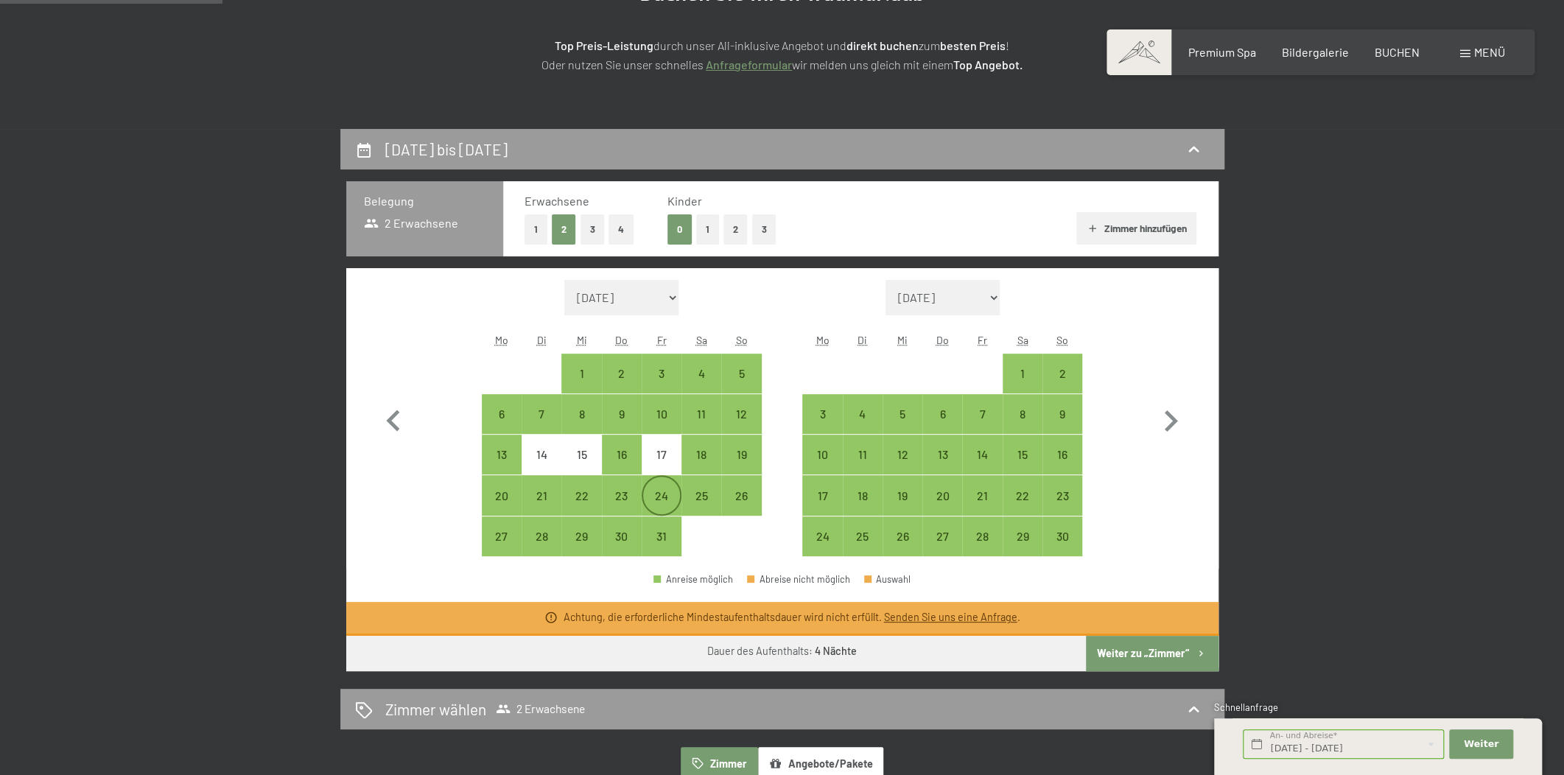
click at [670, 491] on div "24" at bounding box center [661, 508] width 37 height 37
select select "[DATE]"
select select "2025-11-01"
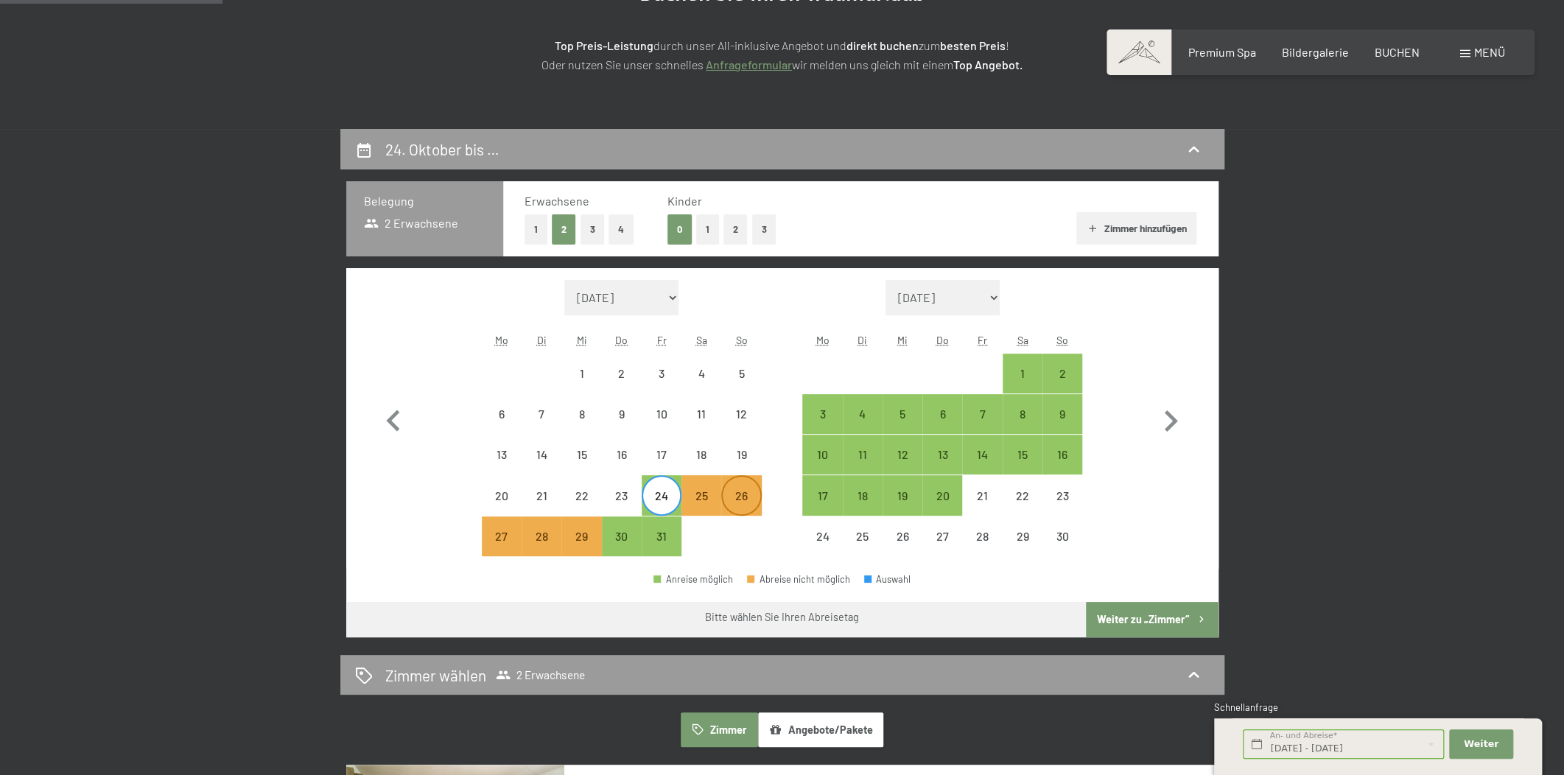
click at [734, 491] on div "26" at bounding box center [741, 508] width 37 height 37
select select "[DATE]"
select select "2025-11-01"
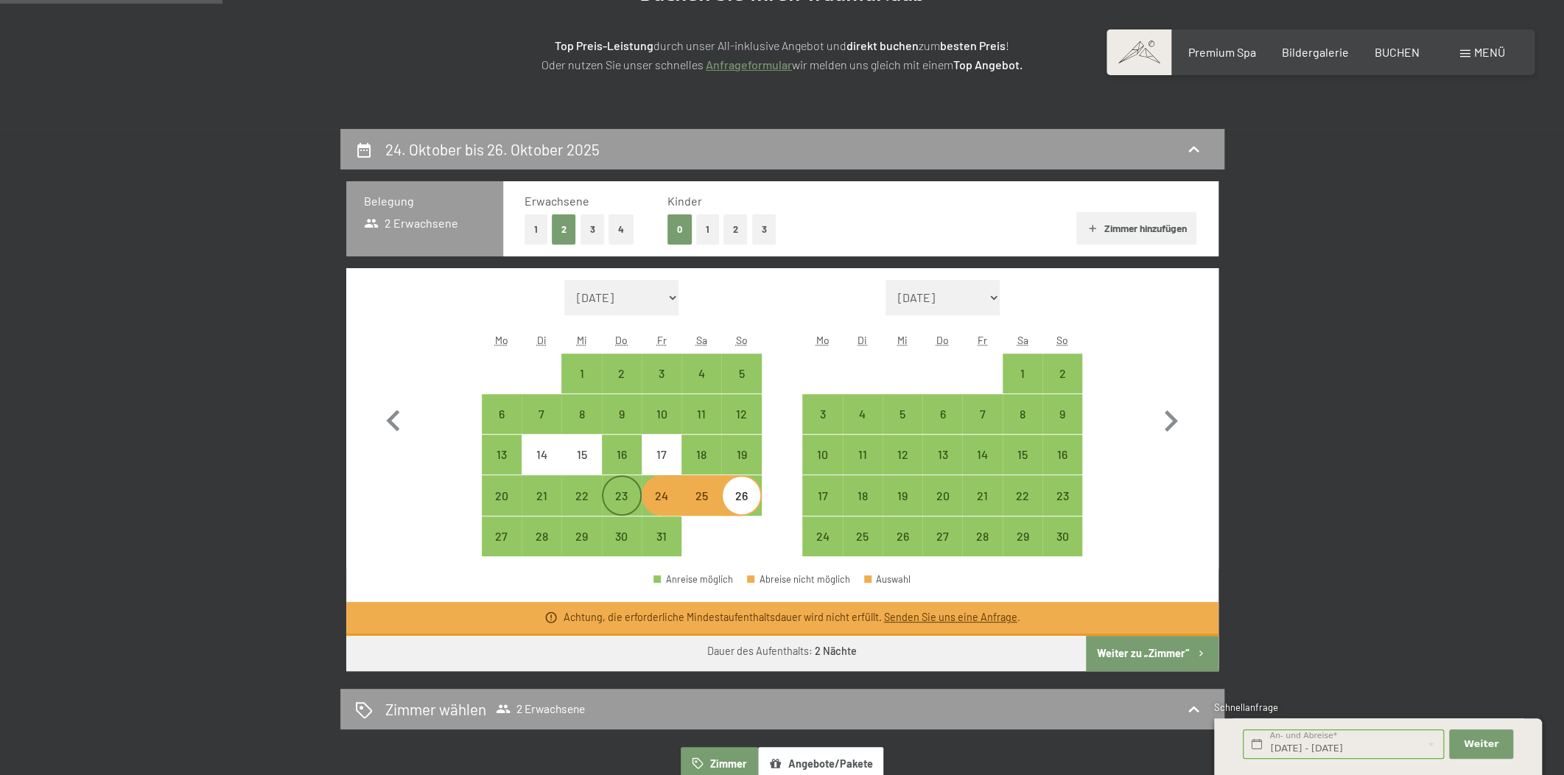
click at [619, 504] on div "23" at bounding box center [621, 508] width 37 height 37
select select "[DATE]"
select select "2025-11-01"
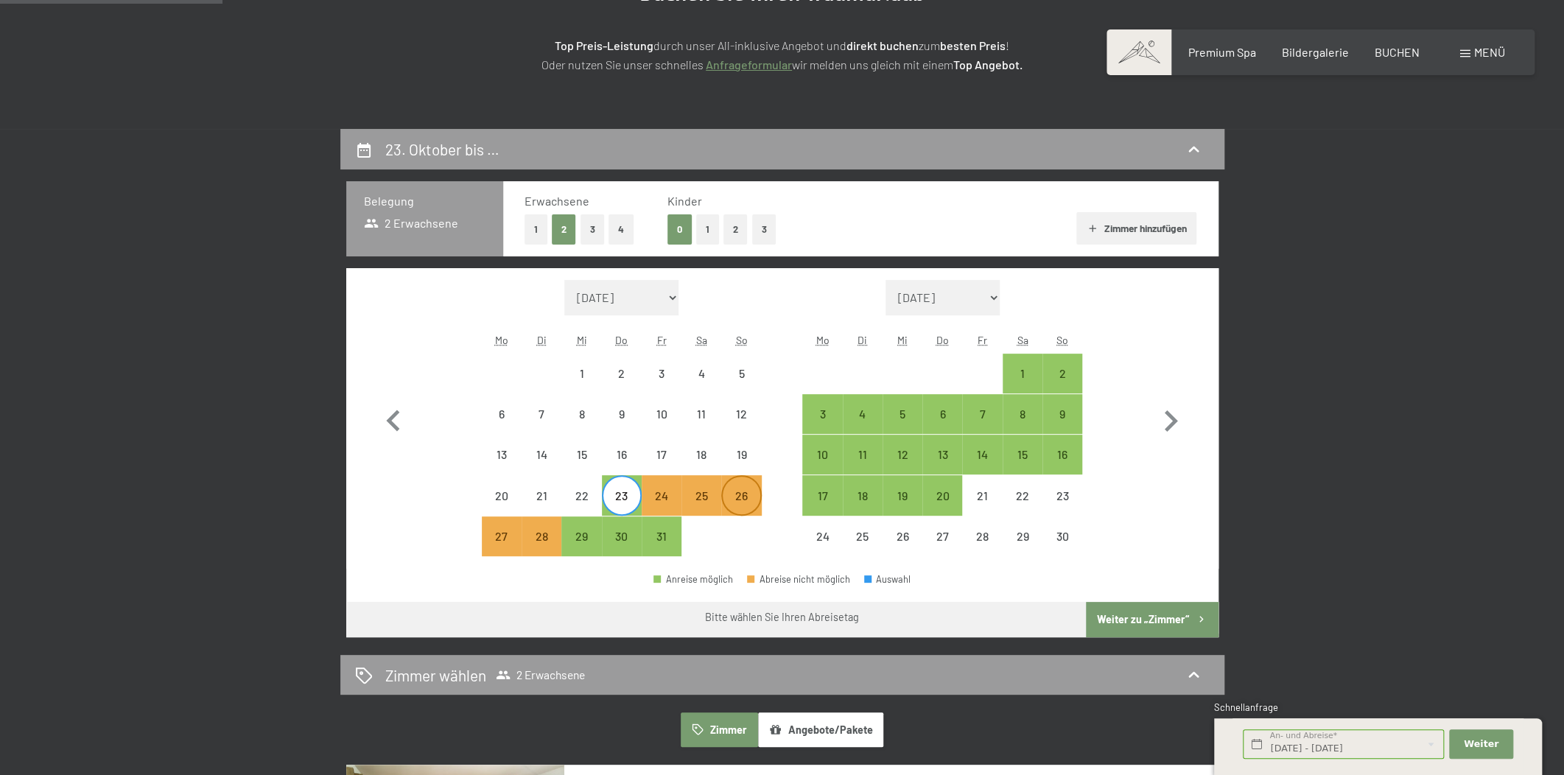
click at [737, 495] on div "26" at bounding box center [741, 508] width 37 height 37
select select "[DATE]"
select select "2025-11-01"
